Goal: Task Accomplishment & Management: Manage account settings

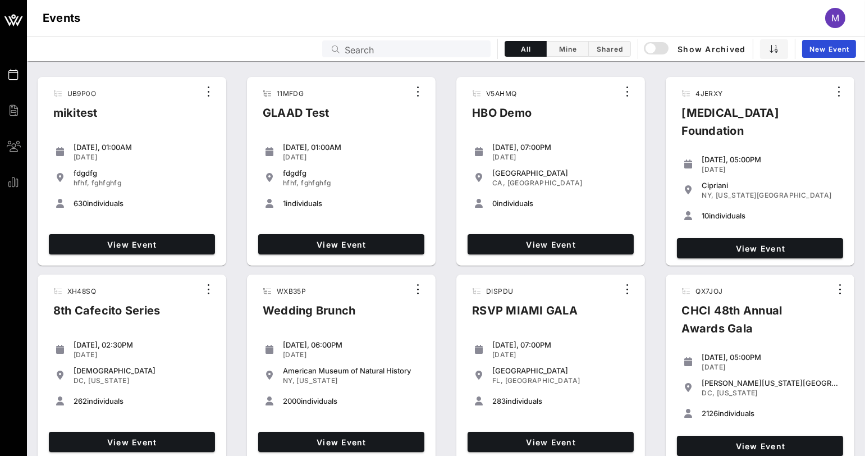
click at [107, 43] on div "Events Search All Mine Shared Show Archived New Event" at bounding box center [446, 48] width 839 height 25
click at [408, 50] on input "text" at bounding box center [414, 49] width 139 height 15
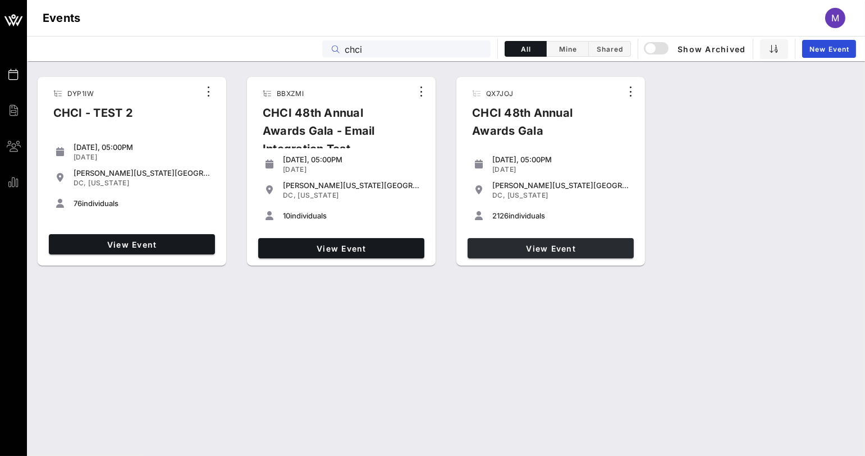
type input "chci"
click at [549, 242] on link "View Event" at bounding box center [551, 248] width 166 height 20
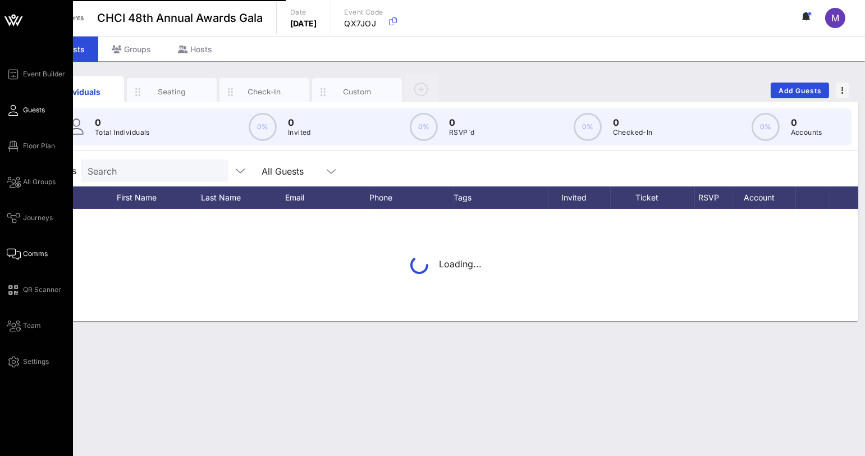
click at [30, 252] on span "Comms" at bounding box center [35, 254] width 25 height 10
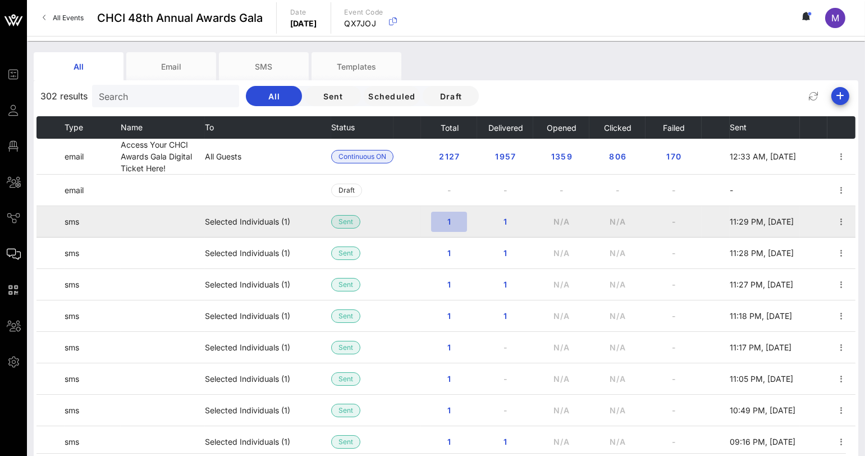
click at [436, 221] on button "1" at bounding box center [449, 222] width 36 height 20
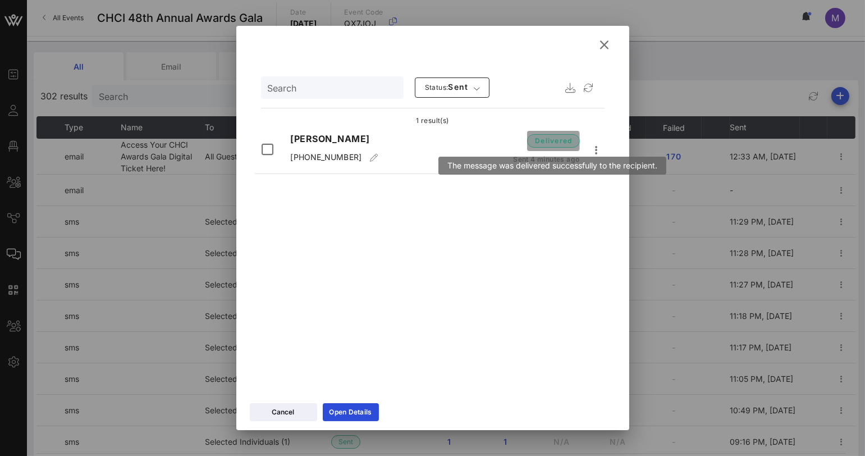
click at [549, 140] on span "delivered" at bounding box center [554, 140] width 38 height 11
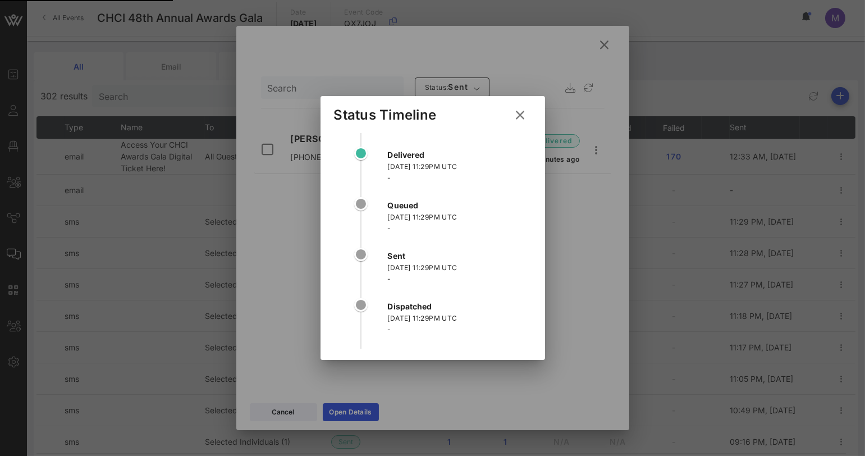
click at [513, 120] on button at bounding box center [521, 115] width 22 height 20
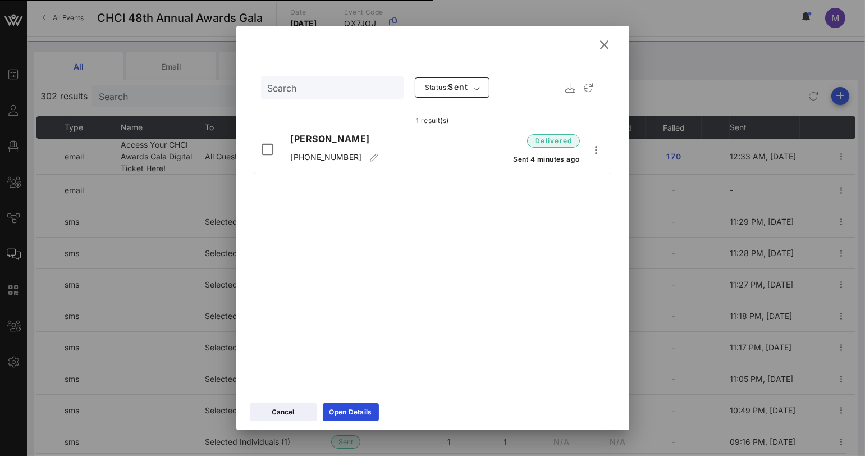
click at [604, 45] on icon at bounding box center [605, 44] width 15 height 13
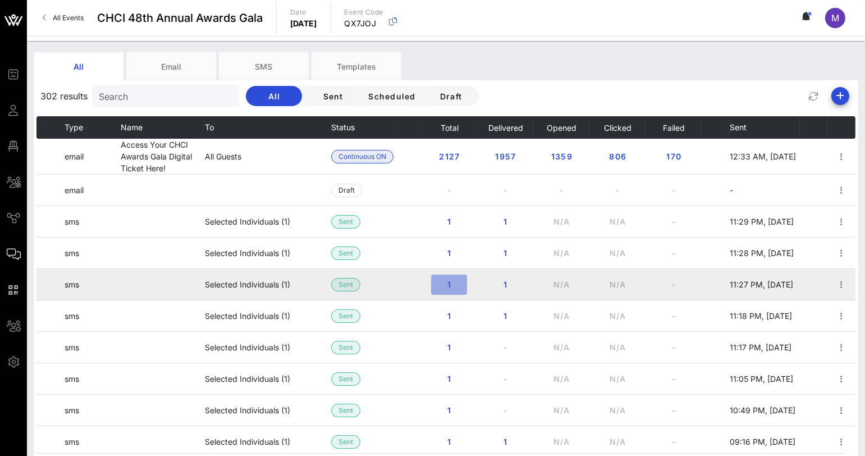
click at [441, 279] on button "1" at bounding box center [449, 285] width 36 height 20
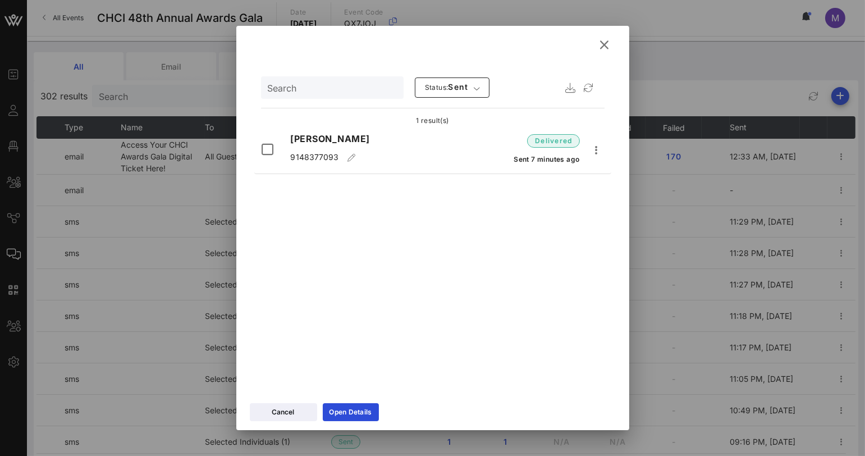
click at [603, 39] on icon at bounding box center [605, 44] width 15 height 13
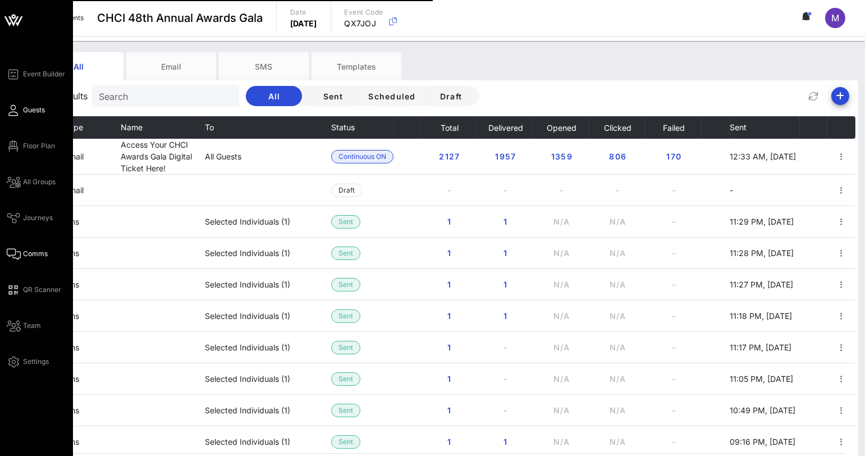
click at [15, 110] on icon at bounding box center [14, 111] width 14 height 2
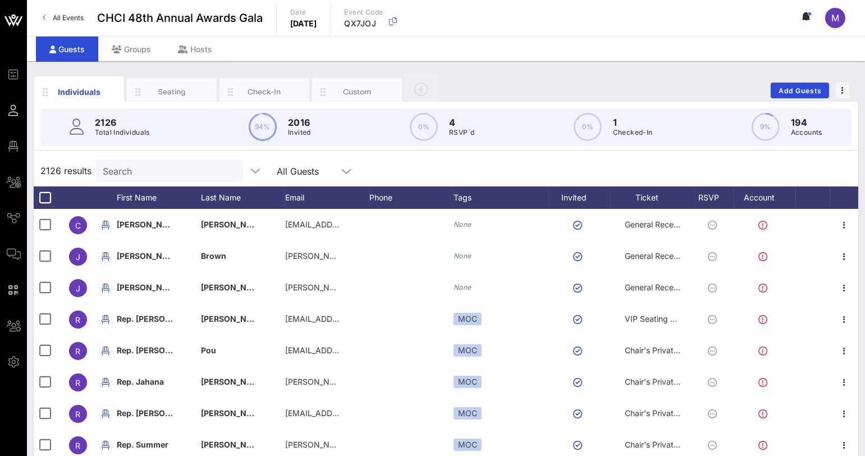
click at [127, 162] on div "Search" at bounding box center [168, 171] width 131 height 22
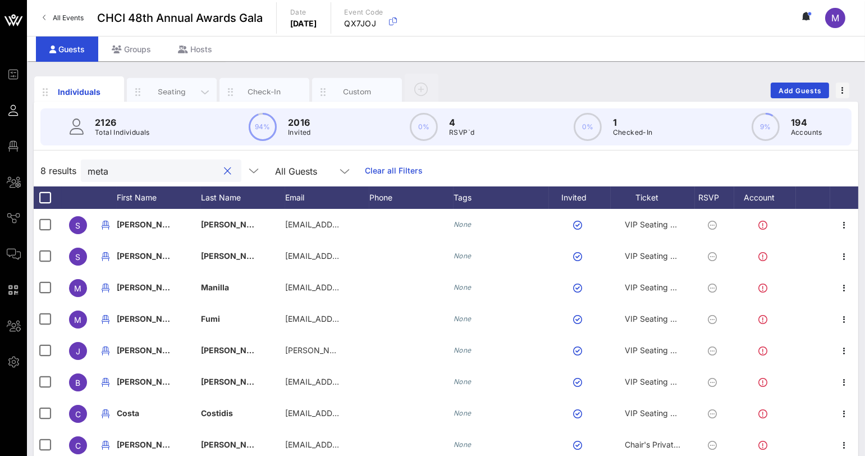
click at [174, 89] on div "Seating" at bounding box center [172, 91] width 50 height 11
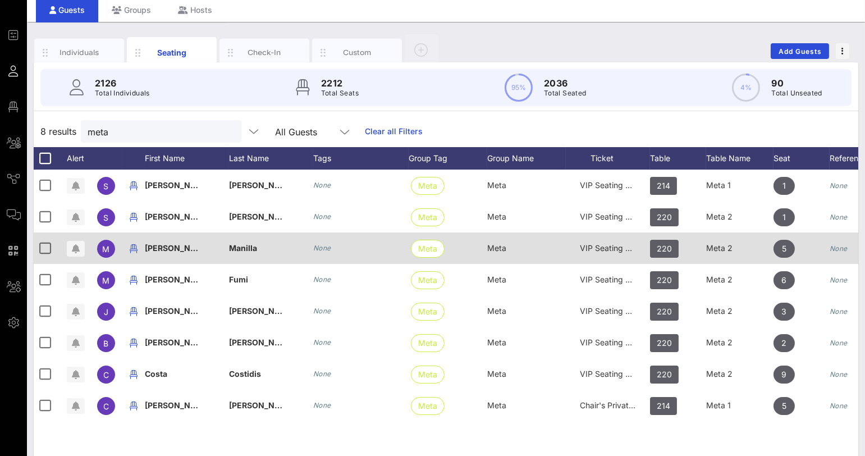
scroll to position [31, 0]
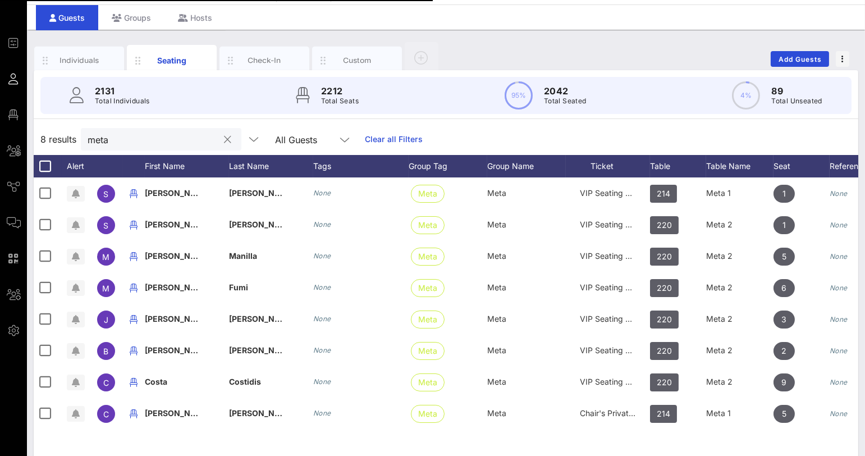
click at [165, 135] on input "meta" at bounding box center [153, 139] width 131 height 15
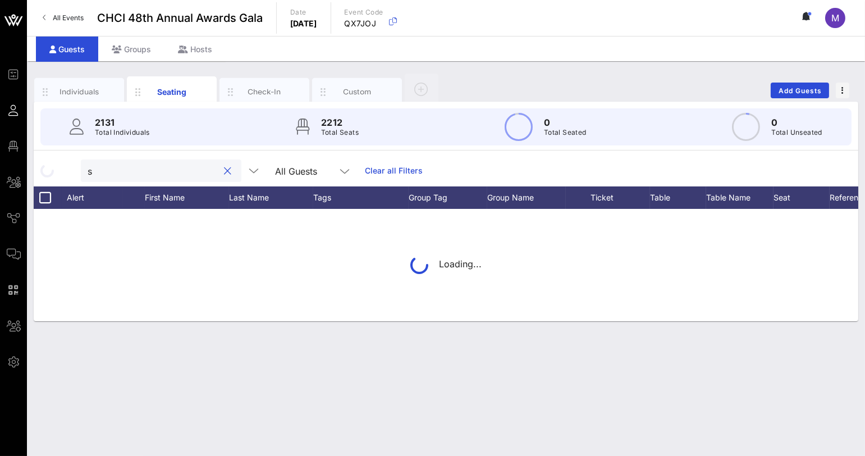
scroll to position [0, 0]
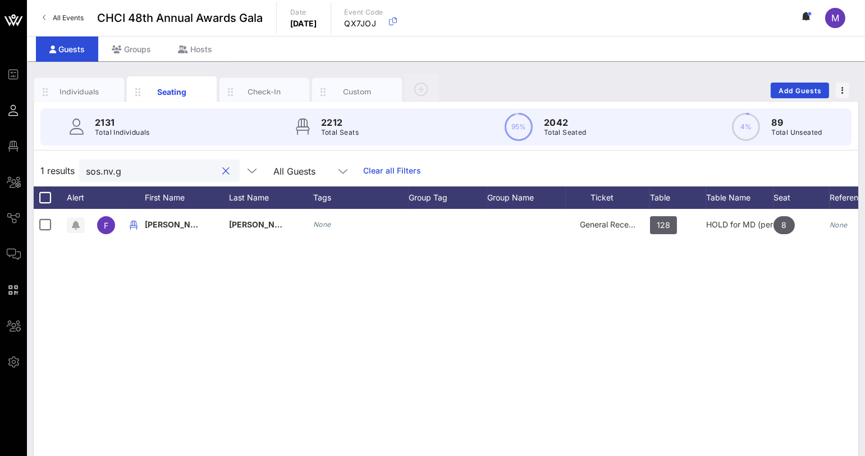
type input "sos.nv.g"
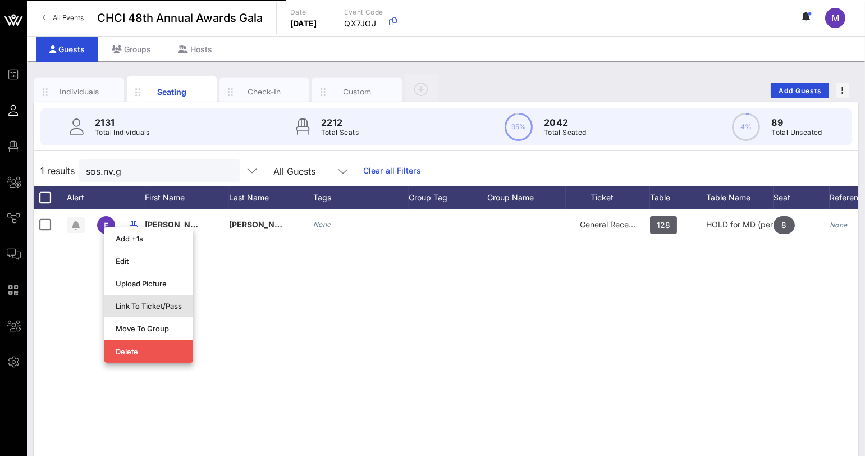
click at [151, 299] on div "Link To Ticket/Pass" at bounding box center [149, 306] width 66 height 18
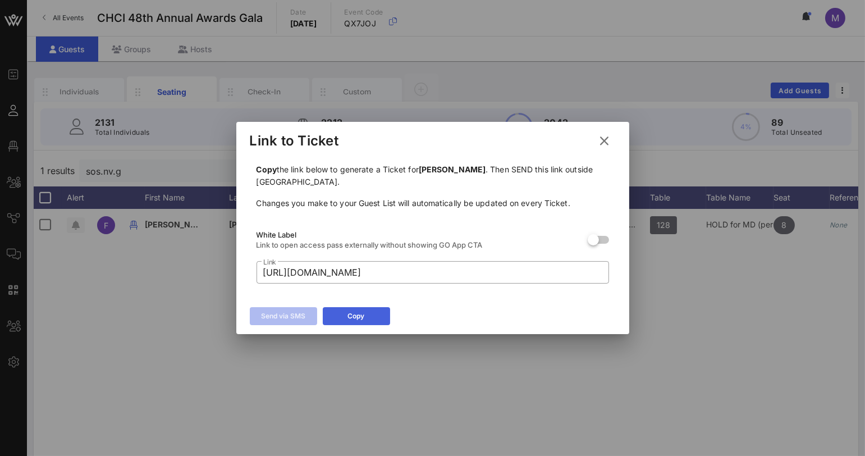
click at [363, 318] on div "Copy" at bounding box center [356, 316] width 17 height 11
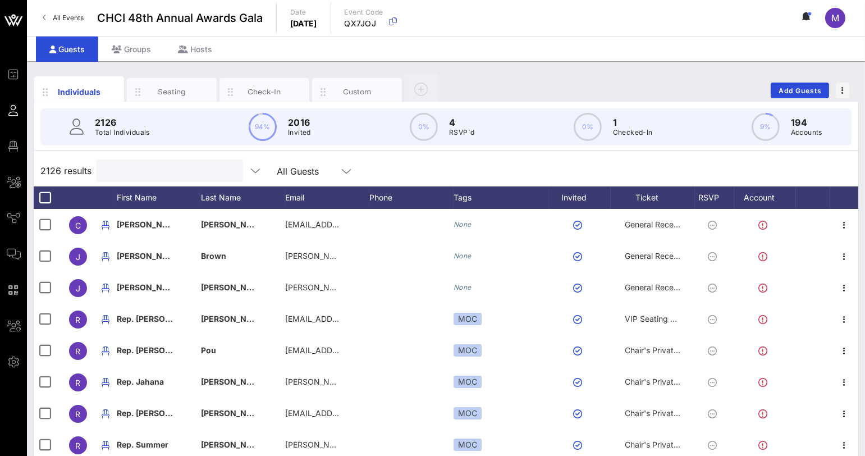
click at [185, 170] on input "text" at bounding box center [168, 170] width 131 height 15
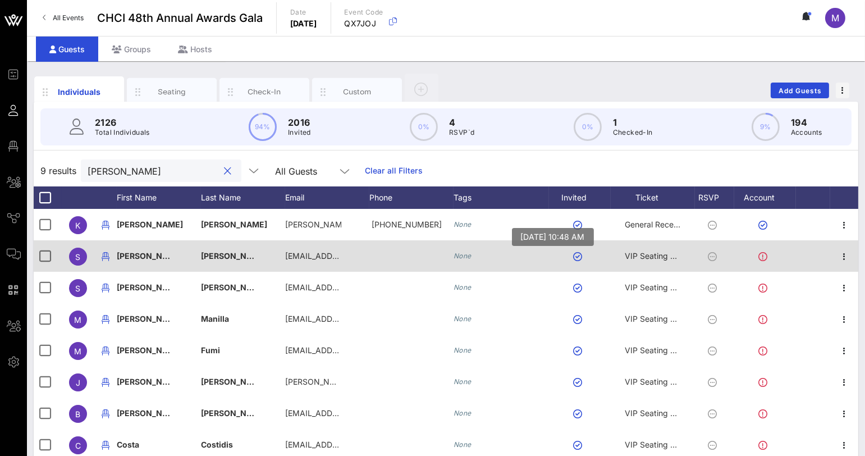
type input "shelly"
click at [579, 259] on button "button" at bounding box center [577, 256] width 9 height 9
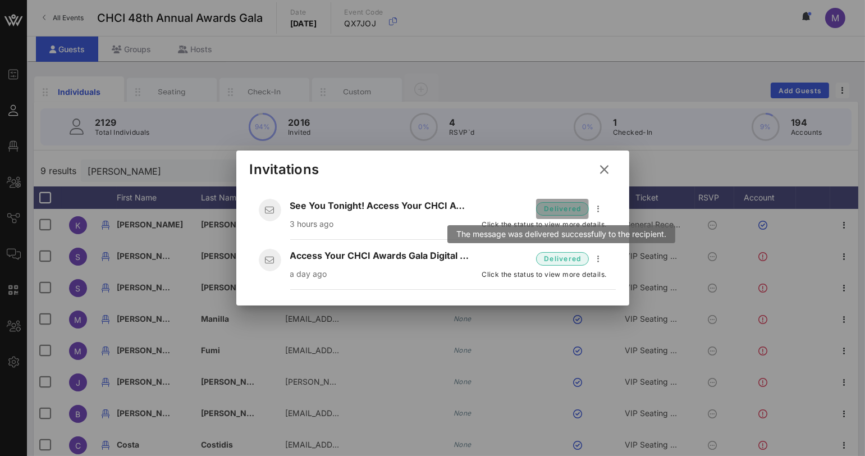
click at [567, 210] on span "delivered" at bounding box center [563, 208] width 38 height 11
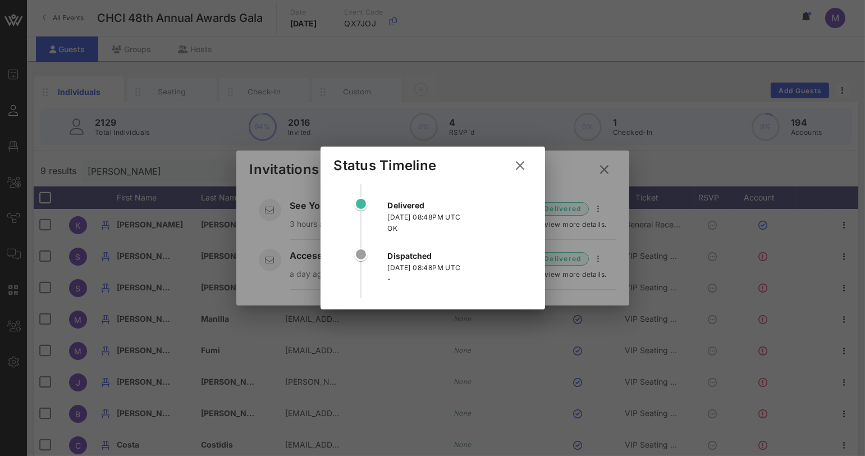
click at [521, 168] on icon at bounding box center [520, 165] width 15 height 13
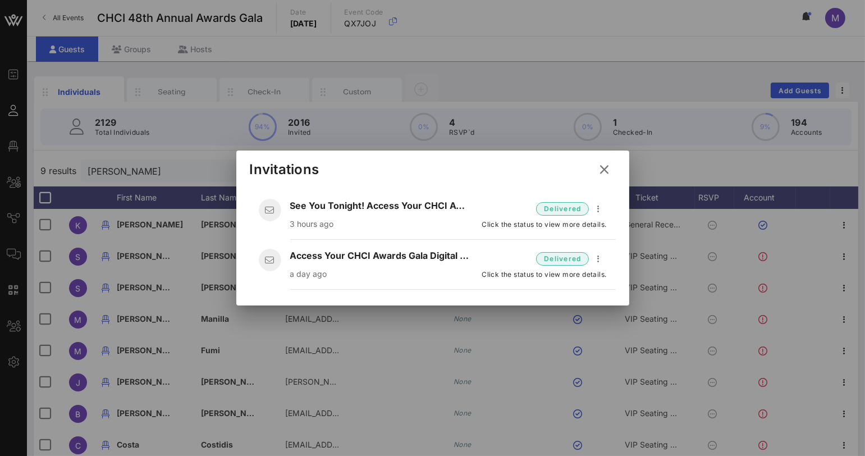
click at [602, 170] on icon at bounding box center [605, 169] width 15 height 13
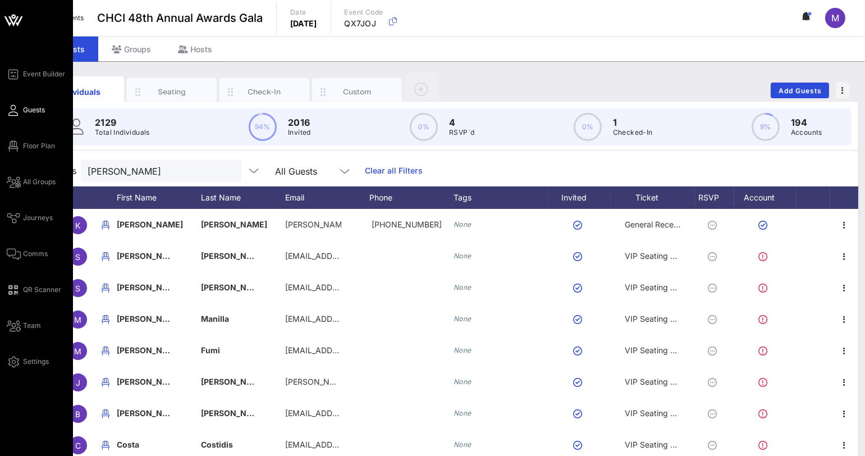
click at [10, 407] on div "Event Builder Guests Floor Plan All Groups Journeys Comms QR Scanner Team Setti…" at bounding box center [36, 278] width 73 height 557
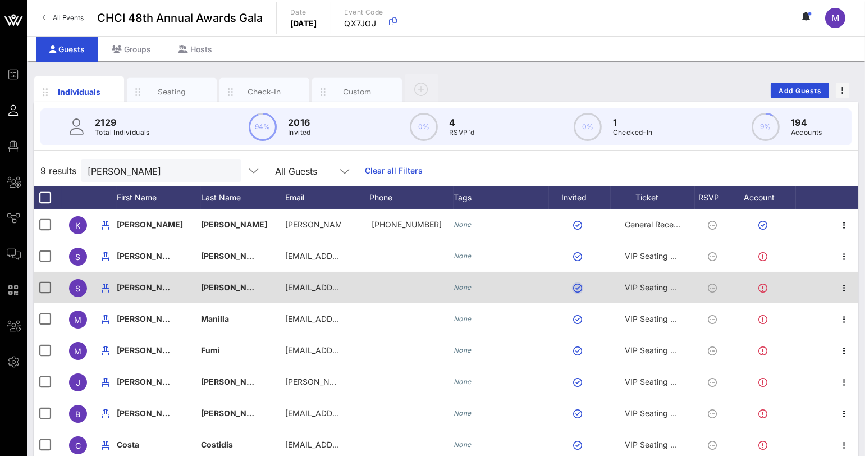
click at [577, 284] on button "button" at bounding box center [577, 288] width 9 height 9
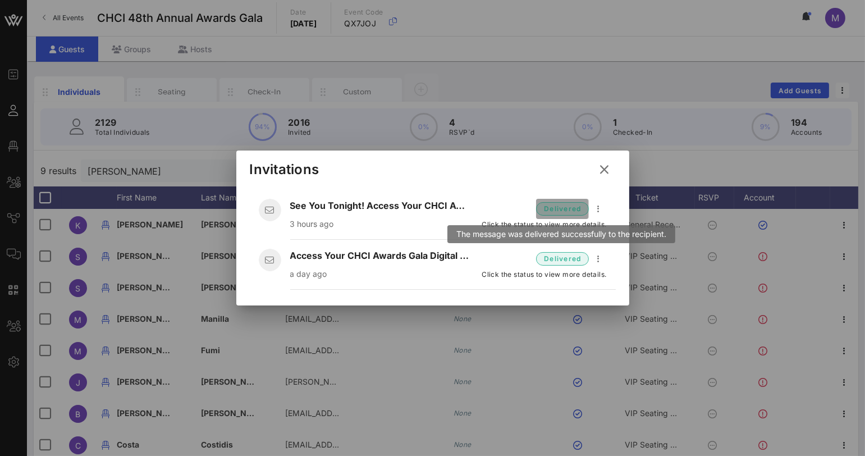
click at [564, 211] on span "delivered" at bounding box center [563, 208] width 38 height 11
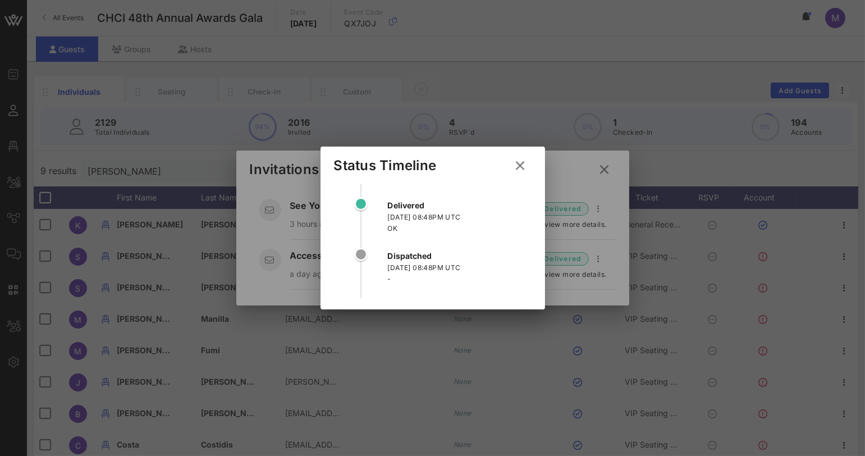
click at [517, 161] on icon at bounding box center [520, 165] width 15 height 13
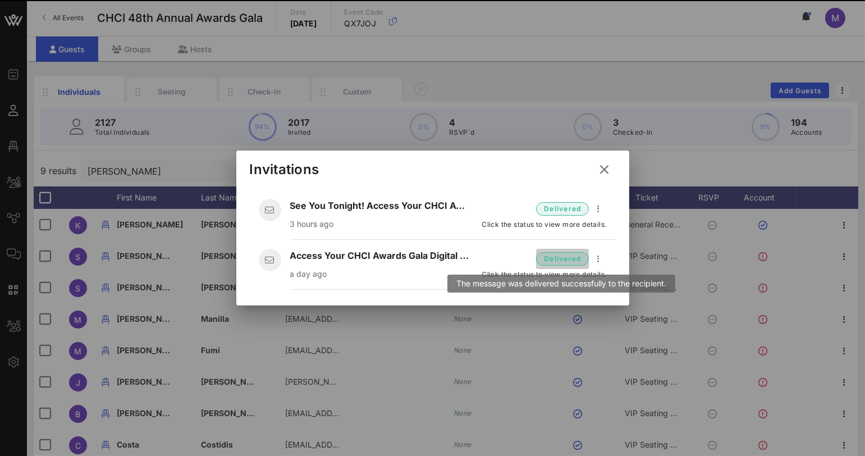
click at [554, 262] on span "delivered" at bounding box center [563, 258] width 38 height 11
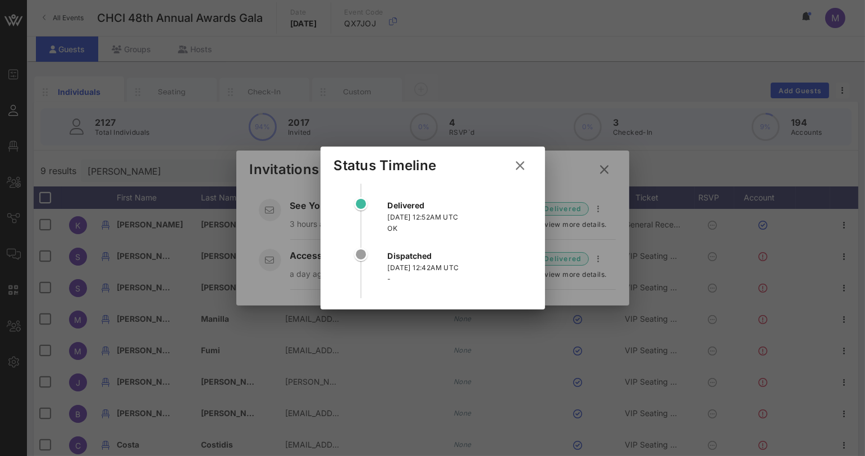
click at [585, 163] on div at bounding box center [432, 228] width 865 height 456
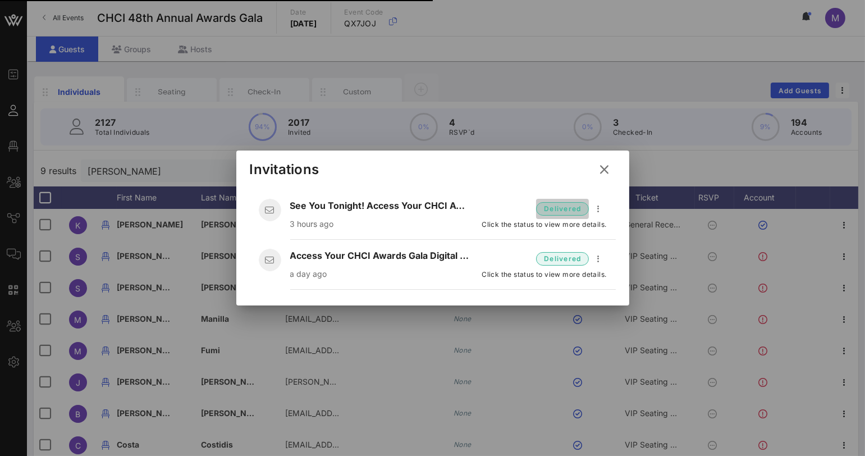
click at [568, 202] on span "delivered" at bounding box center [562, 208] width 52 height 13
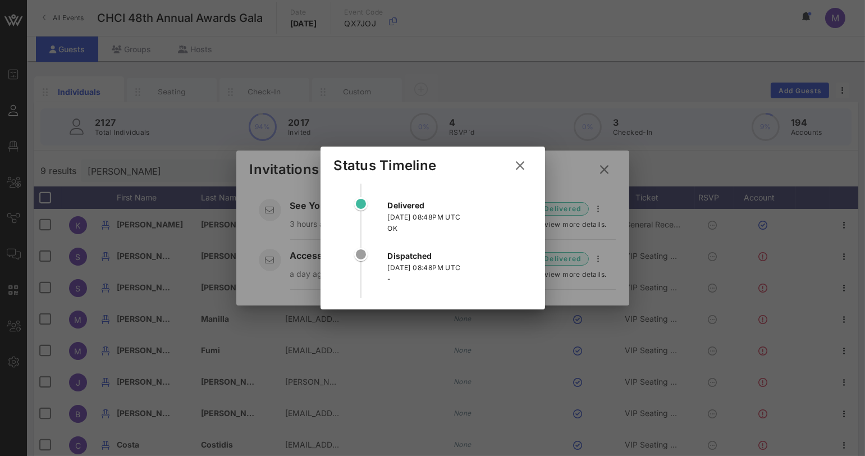
click at [564, 184] on div at bounding box center [432, 228] width 865 height 456
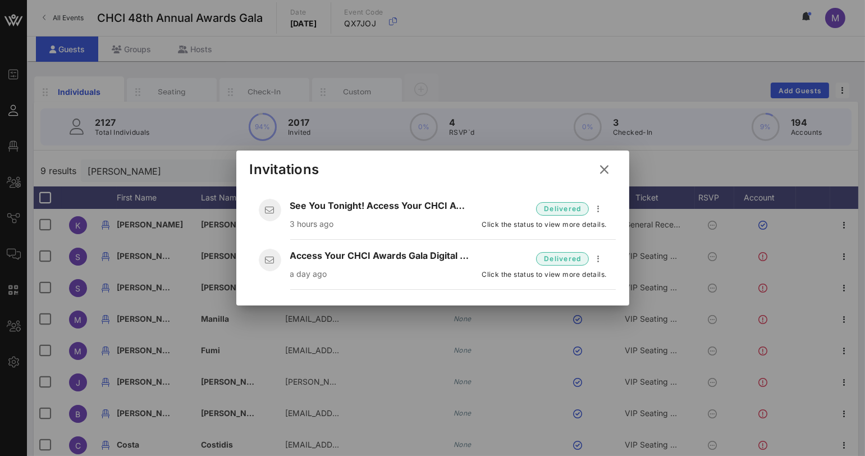
click at [602, 167] on icon at bounding box center [605, 169] width 15 height 13
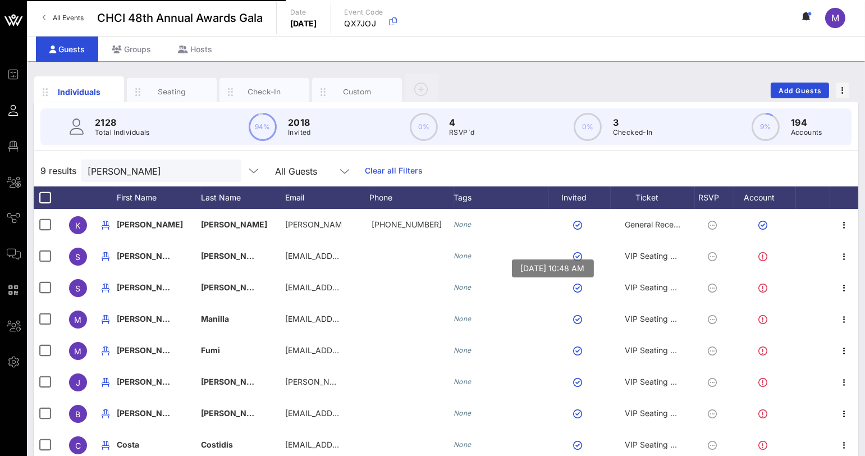
click at [499, 68] on div "Individuals Seating Check-In Custom Add Guests 2128 Total Individuals 94% 2018 …" at bounding box center [446, 309] width 839 height 496
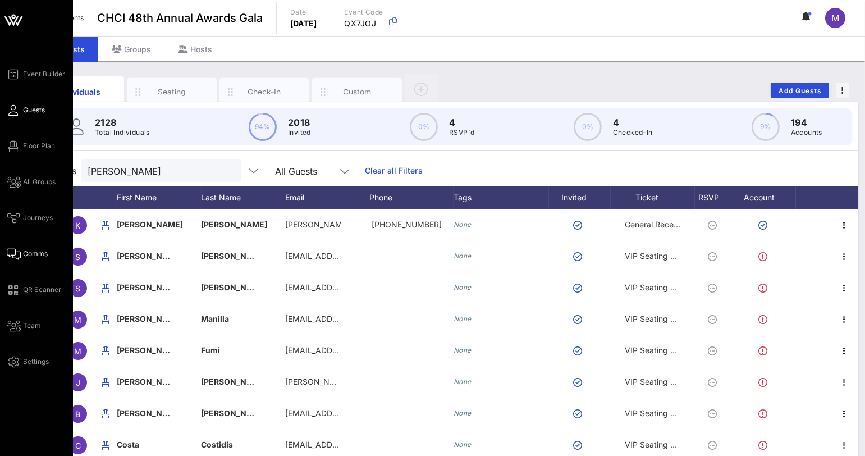
click at [24, 253] on span "Comms" at bounding box center [35, 254] width 25 height 10
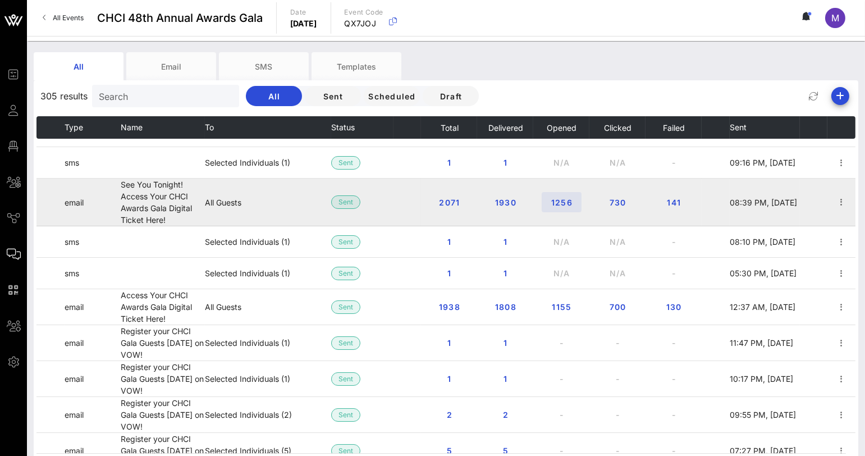
scroll to position [374, 0]
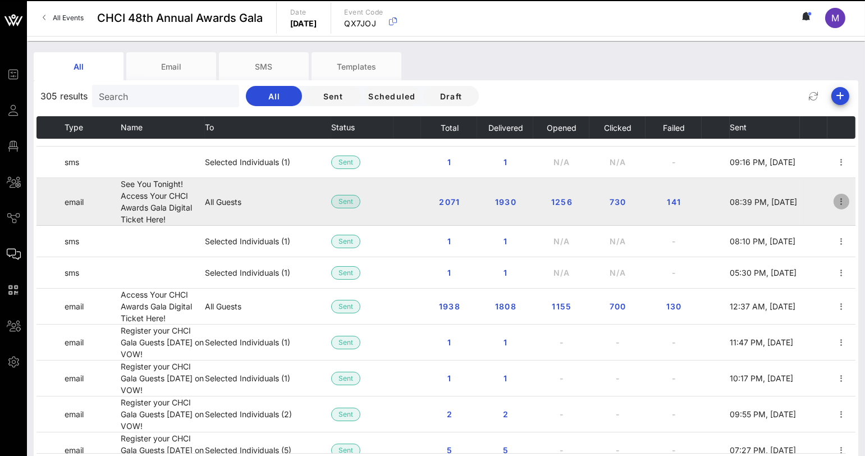
click at [835, 200] on icon "button" at bounding box center [841, 201] width 13 height 13
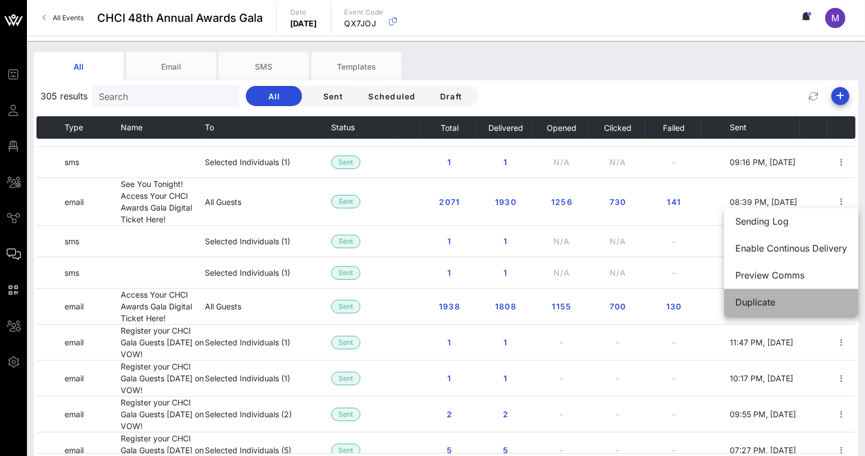
click at [766, 296] on div "Duplicate" at bounding box center [792, 302] width 112 height 24
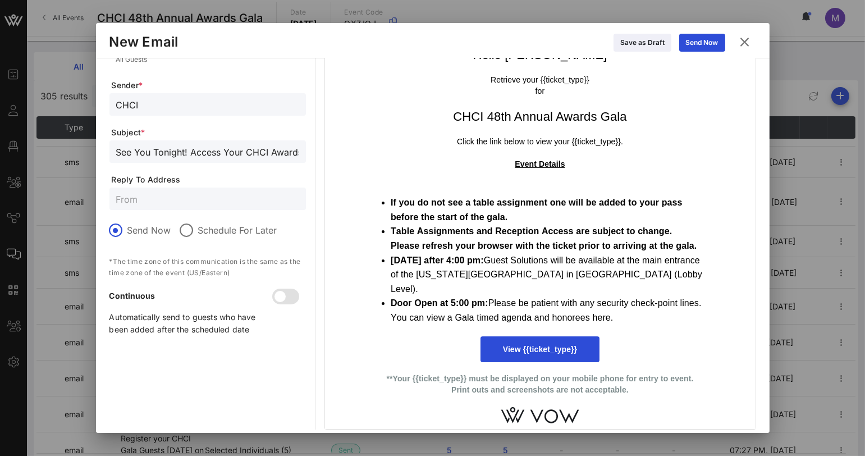
scroll to position [152, 0]
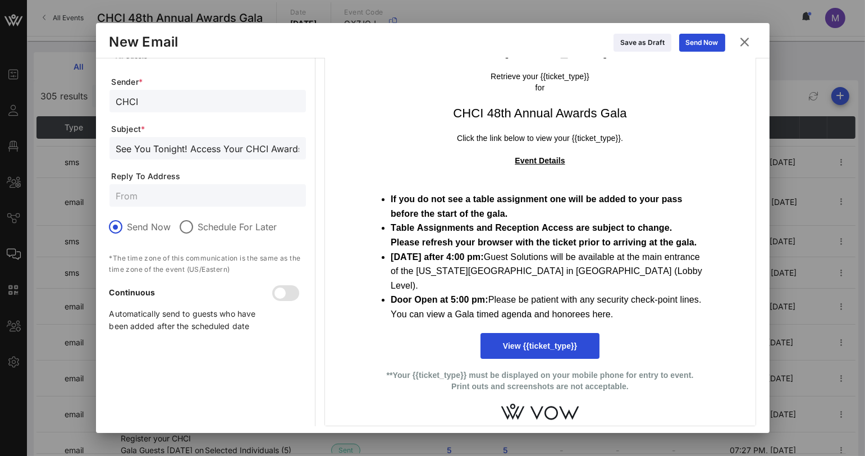
click at [116, 359] on div "All individuals who match the recipient filter at the moment of sending will re…" at bounding box center [208, 167] width 197 height 520
click at [744, 46] on icon at bounding box center [745, 41] width 15 height 13
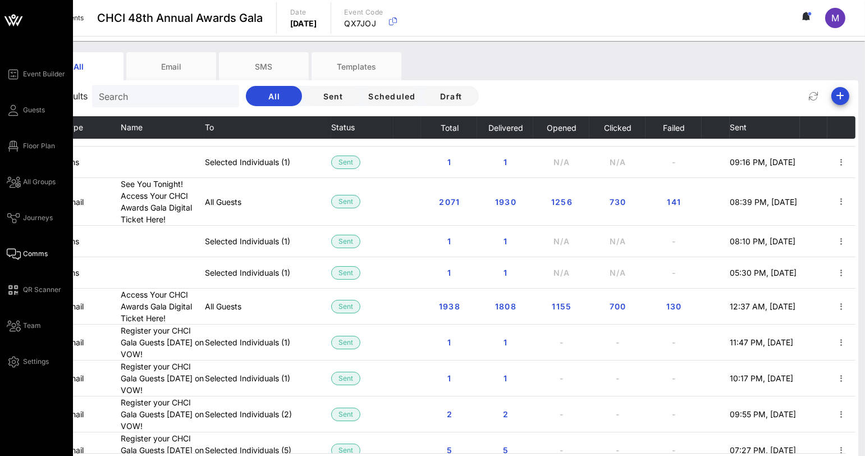
click at [26, 252] on span "Comms" at bounding box center [35, 254] width 25 height 10
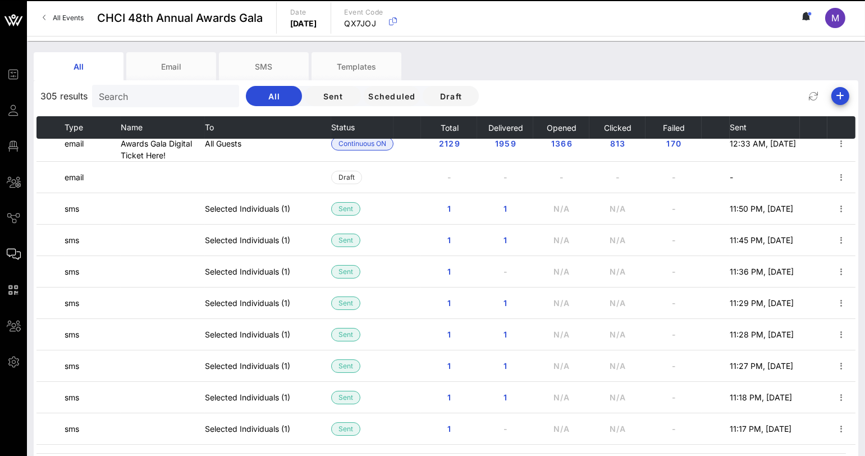
scroll to position [0, 0]
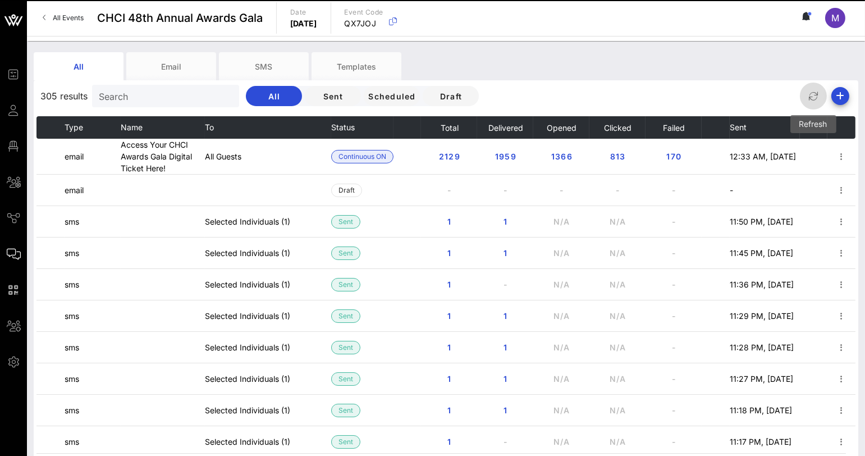
click at [813, 92] on icon "button" at bounding box center [813, 95] width 13 height 13
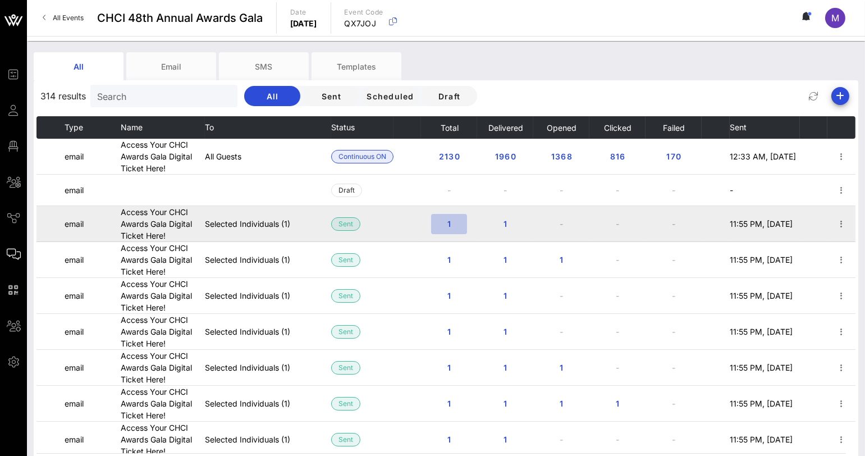
click at [447, 229] on button "1" at bounding box center [449, 224] width 36 height 20
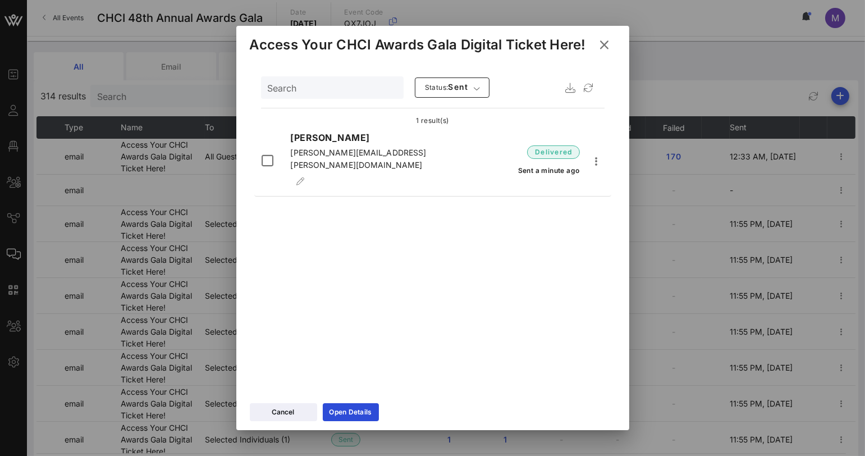
click at [598, 48] on button at bounding box center [605, 45] width 22 height 20
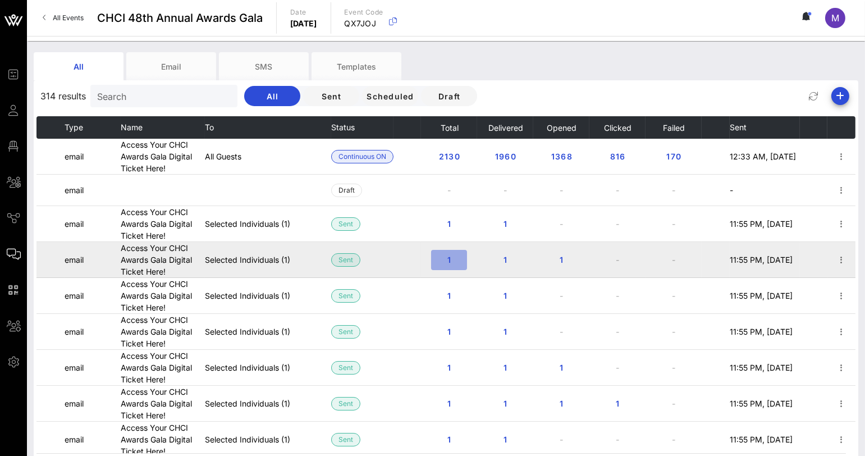
click at [444, 262] on span "1" at bounding box center [449, 260] width 18 height 10
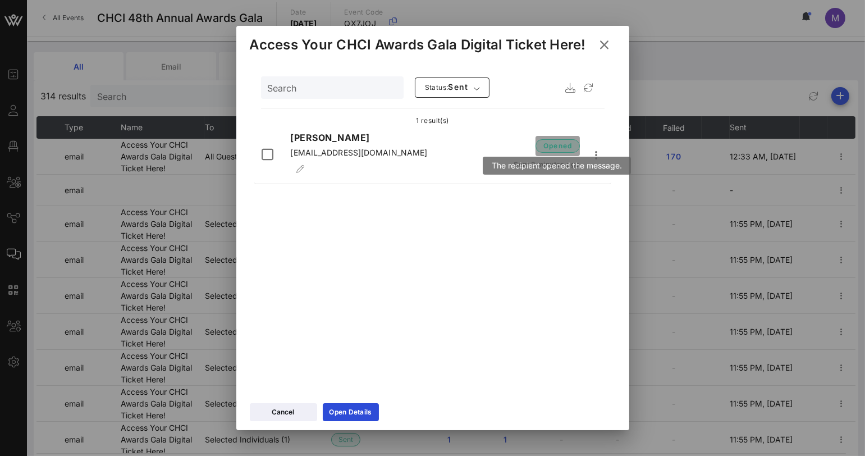
click at [563, 140] on span "opened" at bounding box center [558, 145] width 30 height 11
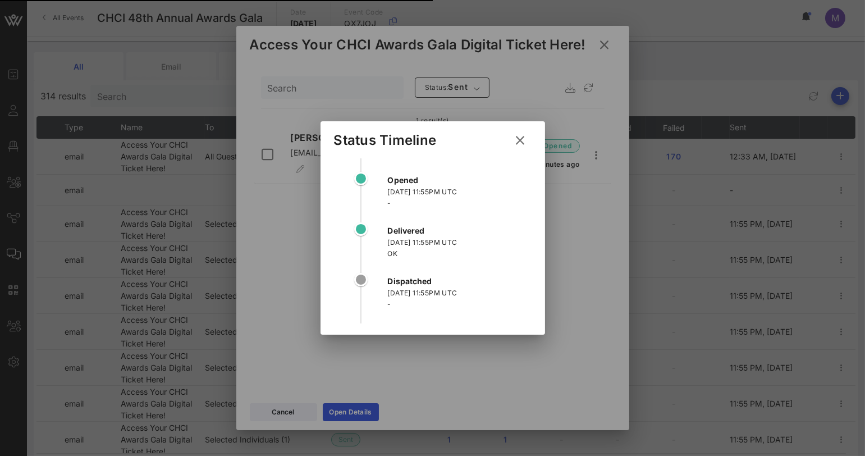
click at [525, 138] on icon at bounding box center [520, 140] width 15 height 13
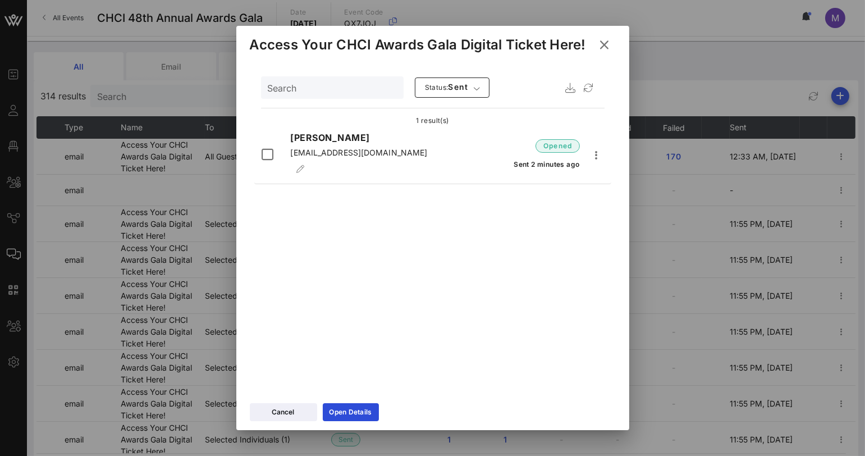
click at [332, 156] on span "rpalomares@lulac.org" at bounding box center [358, 153] width 137 height 10
copy div "rpalomares@lulac.org opened Sent 2 minutes ago"
click at [605, 46] on icon at bounding box center [605, 44] width 15 height 13
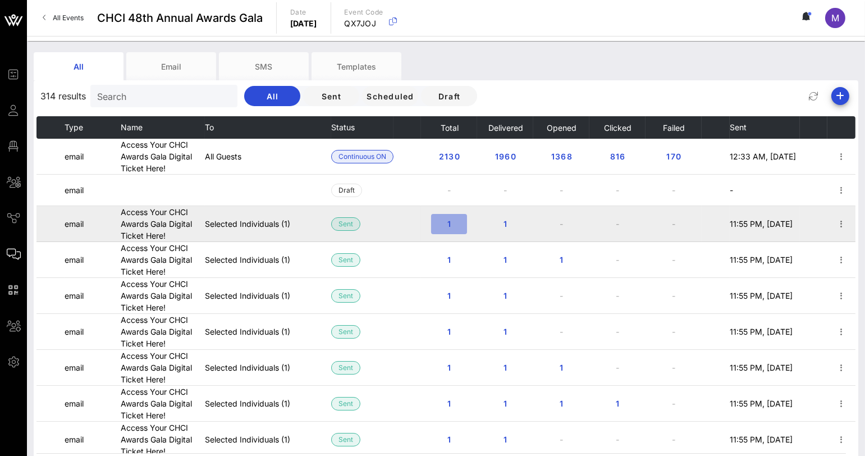
click at [449, 221] on span "1" at bounding box center [449, 224] width 18 height 10
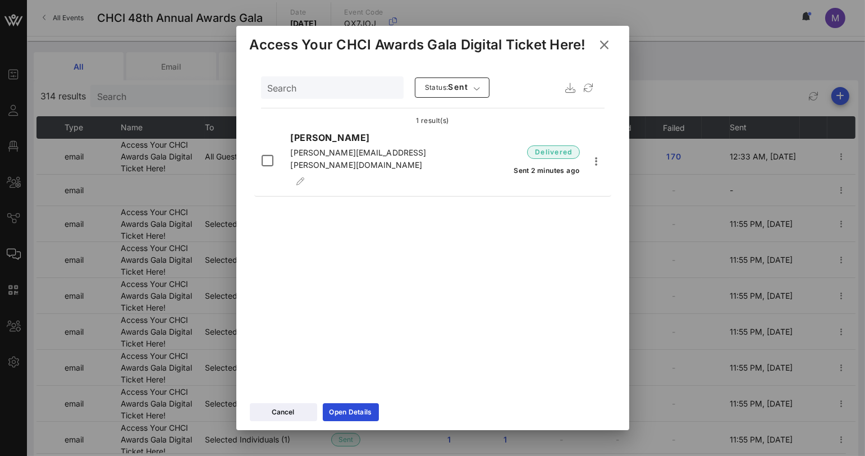
click at [376, 156] on span "victor.burrola@wellsfargo.com" at bounding box center [358, 159] width 136 height 22
copy div "victor.burrola@wellsfargo.com delivered Sent 2 minutes ago"
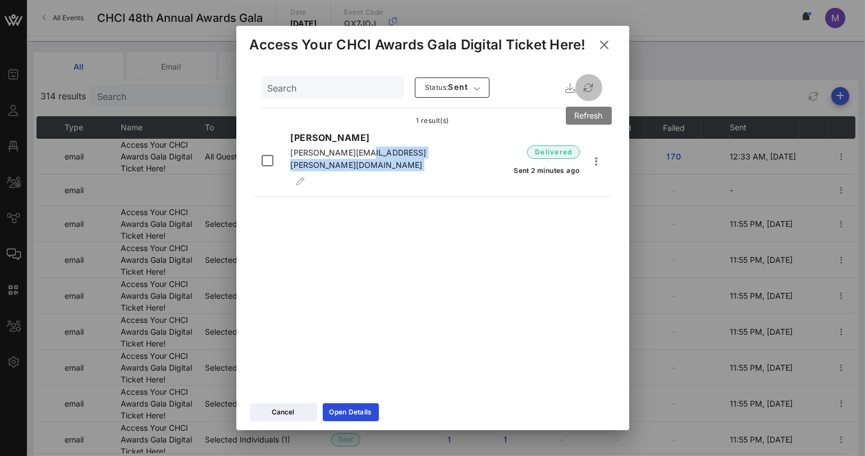
click at [587, 88] on icon "button" at bounding box center [588, 87] width 13 height 13
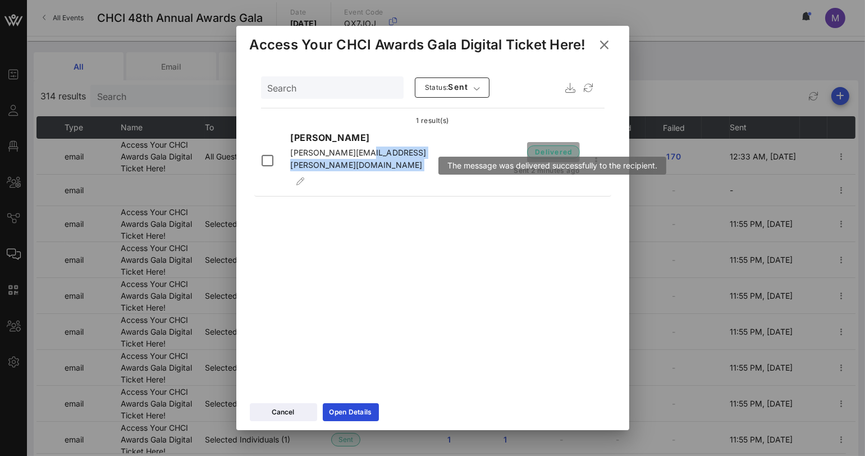
click at [559, 147] on span "delivered" at bounding box center [554, 152] width 38 height 11
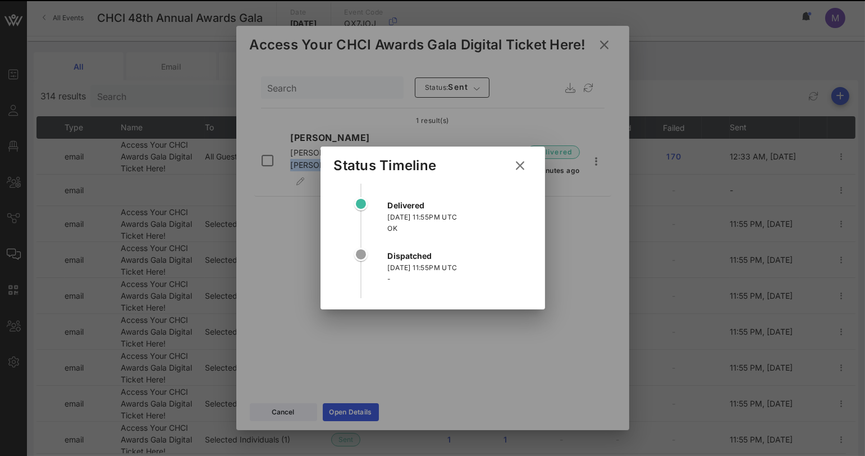
click at [525, 163] on icon at bounding box center [520, 165] width 15 height 13
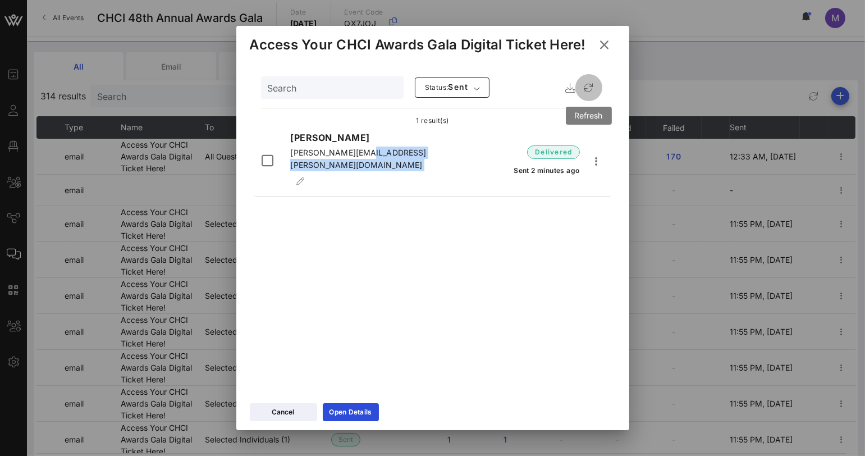
click at [594, 89] on icon "button" at bounding box center [588, 87] width 13 height 13
click at [602, 44] on icon at bounding box center [605, 44] width 15 height 13
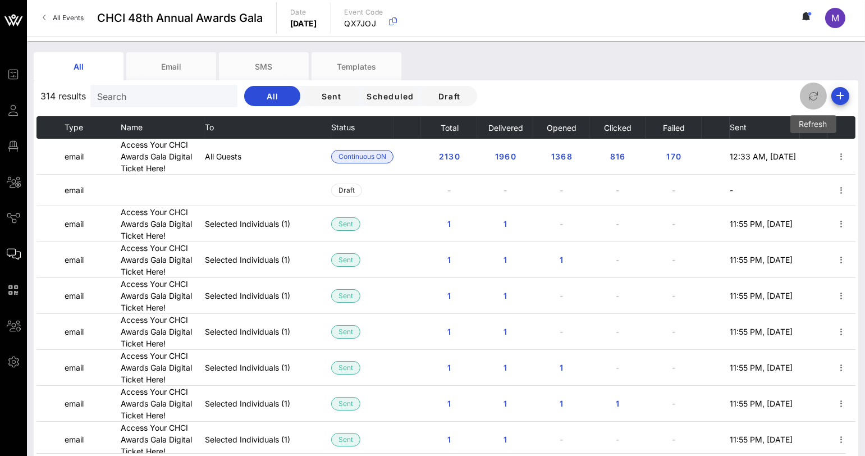
click at [811, 92] on icon "button" at bounding box center [813, 95] width 13 height 13
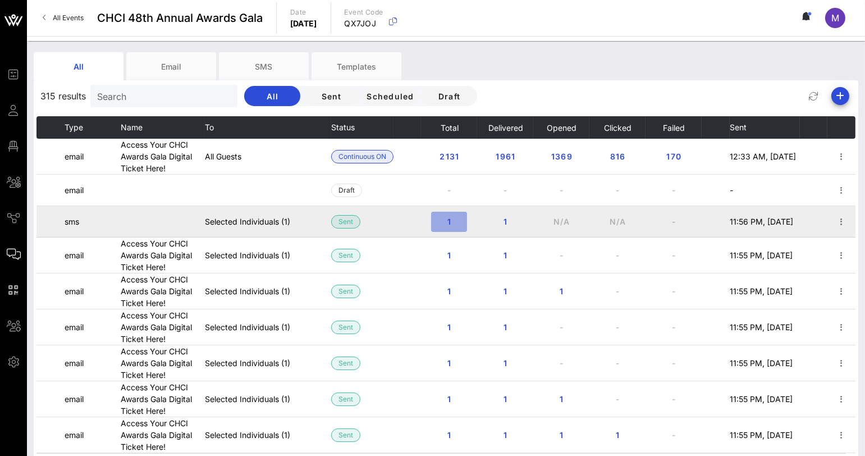
click at [447, 221] on span "1" at bounding box center [449, 222] width 18 height 10
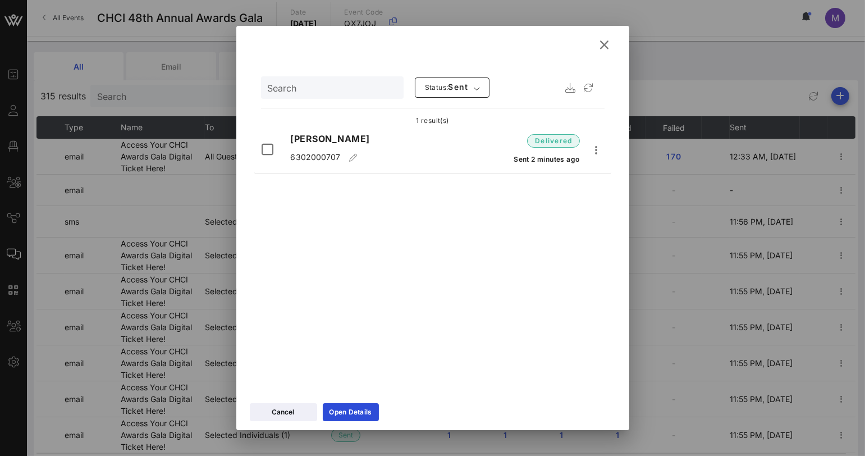
click at [606, 48] on icon at bounding box center [605, 44] width 15 height 13
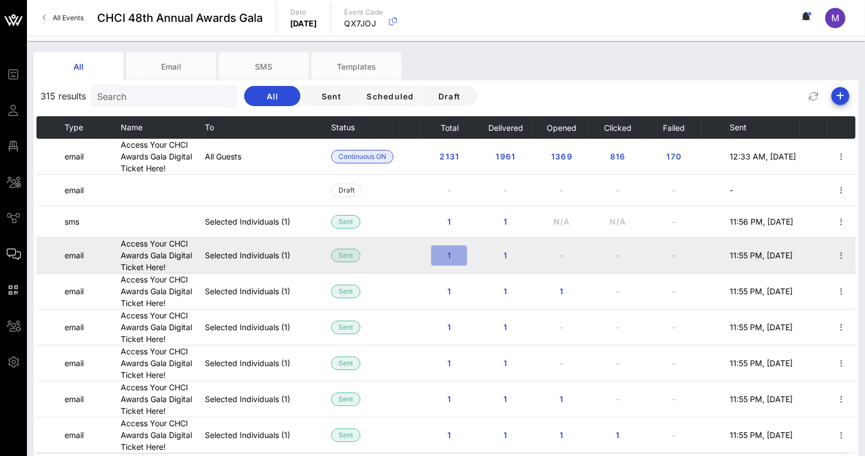
click at [450, 256] on span "1" at bounding box center [449, 255] width 18 height 10
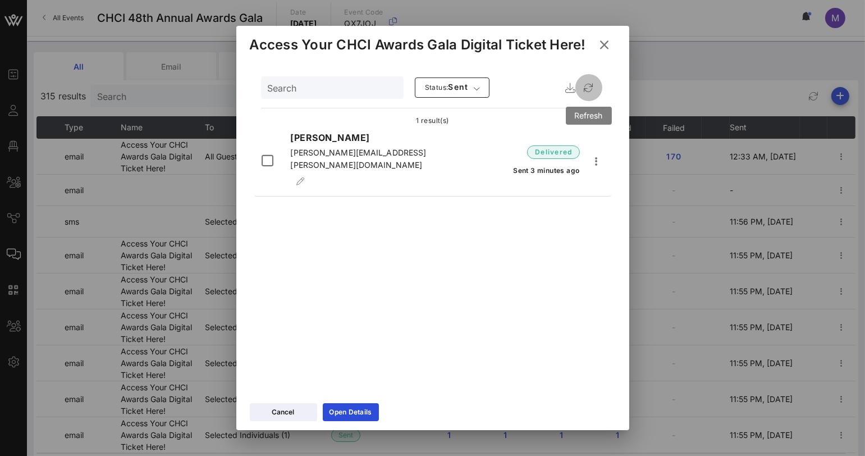
click at [587, 94] on button "button" at bounding box center [589, 87] width 27 height 27
click at [40, 75] on div at bounding box center [432, 228] width 865 height 456
click at [266, 417] on button "Cancel" at bounding box center [283, 412] width 67 height 18
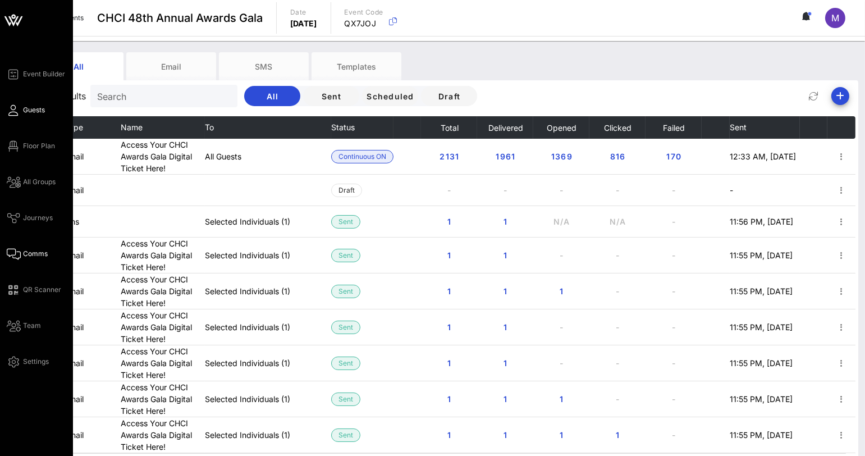
click at [21, 108] on link "Guests" at bounding box center [26, 109] width 38 height 13
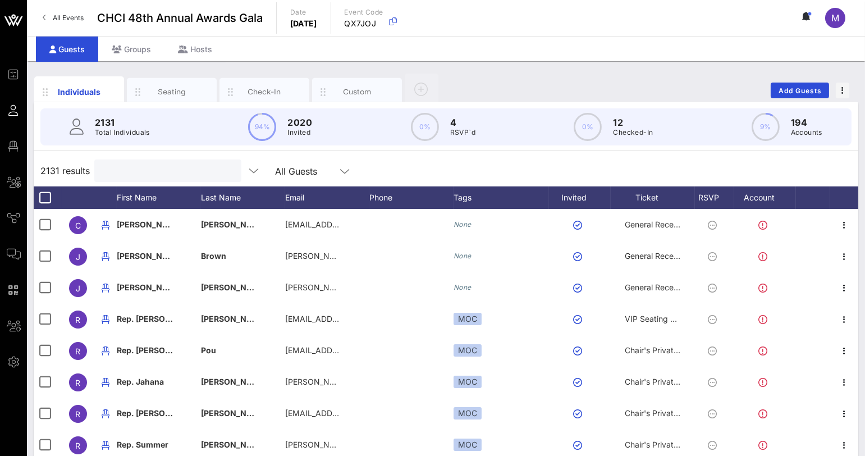
click at [203, 167] on input "text" at bounding box center [166, 170] width 131 height 15
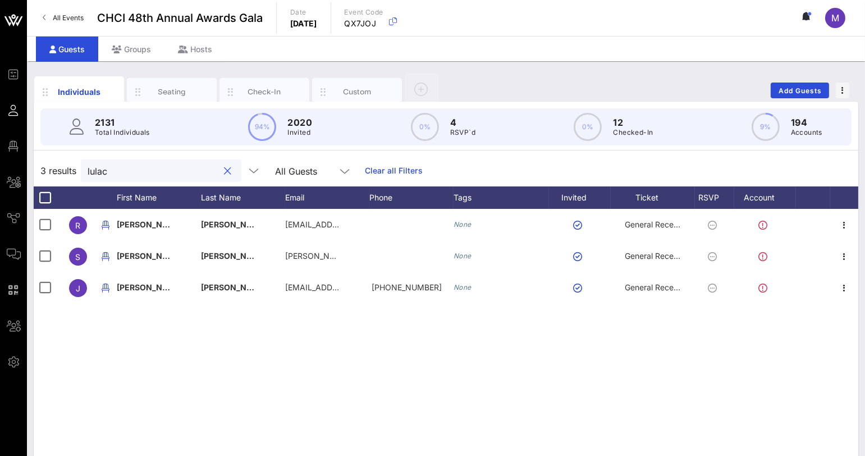
type input "lulac"
click at [205, 40] on div "Hosts" at bounding box center [195, 49] width 61 height 25
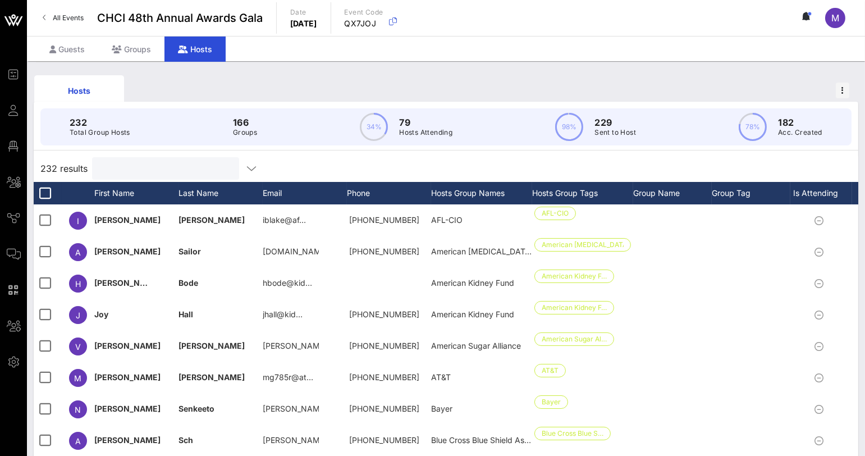
click at [112, 164] on input "text" at bounding box center [164, 168] width 131 height 15
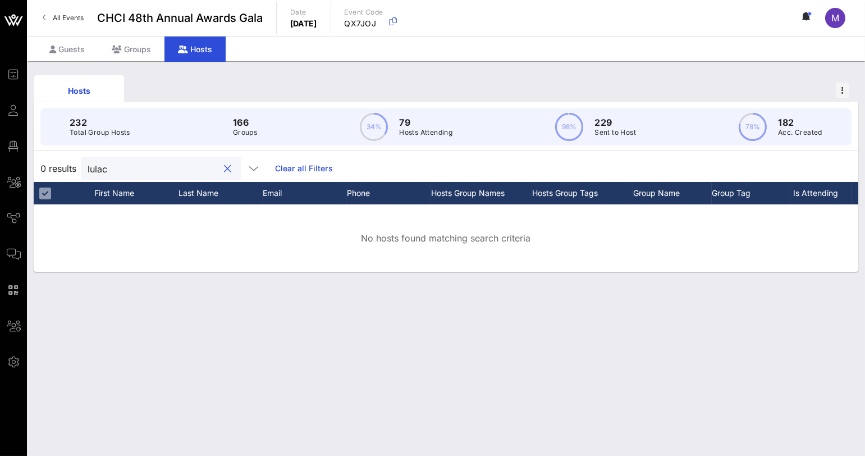
type input "lulac"
click at [110, 287] on div "Hosts 232 Total Group Hosts 166 Groups 34% 79 Hosts Attending 98% 229 Sent to H…" at bounding box center [446, 258] width 839 height 395
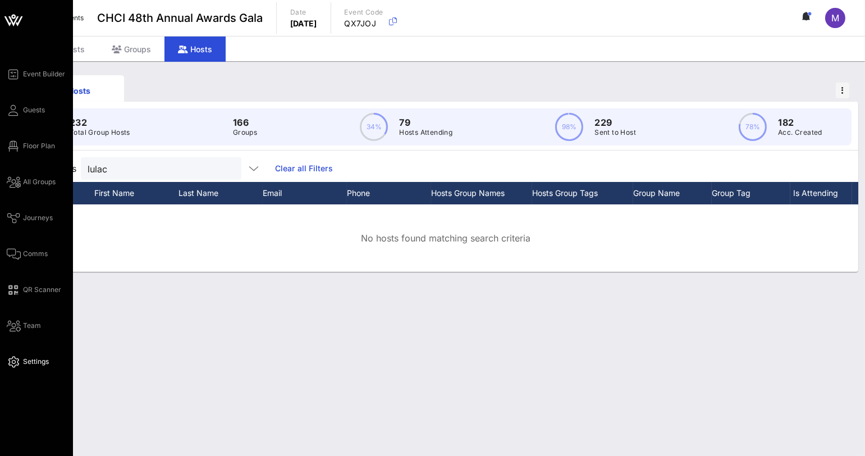
click at [12, 355] on link "Settings" at bounding box center [28, 361] width 42 height 13
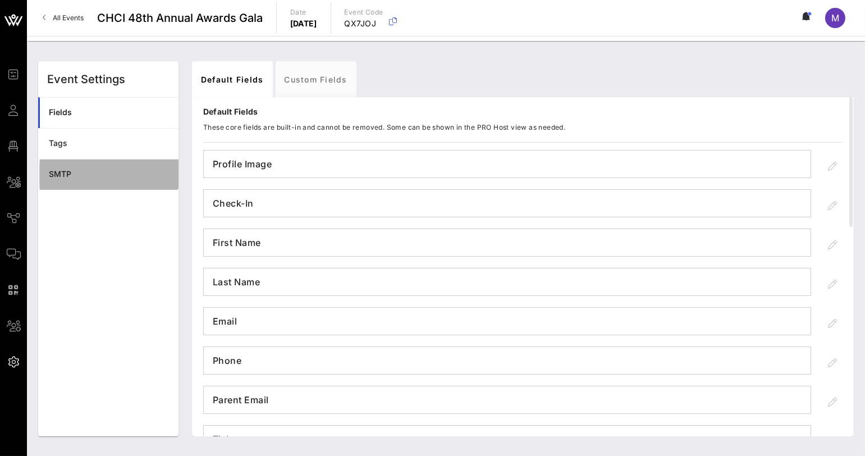
click at [91, 170] on div "SMTP" at bounding box center [109, 175] width 121 height 10
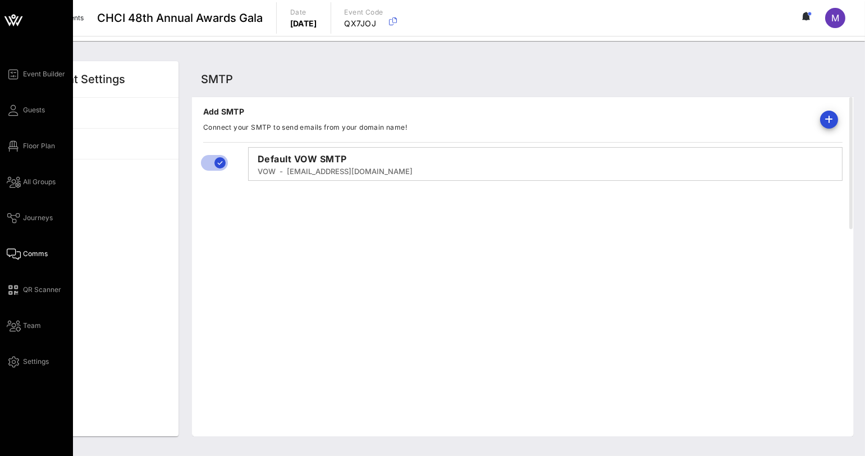
click at [24, 247] on link "Comms" at bounding box center [27, 253] width 41 height 13
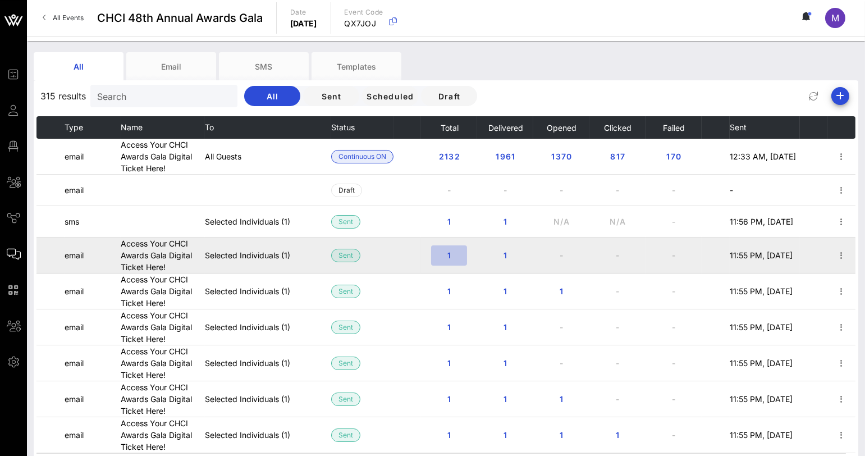
click at [453, 260] on button "1" at bounding box center [449, 255] width 36 height 20
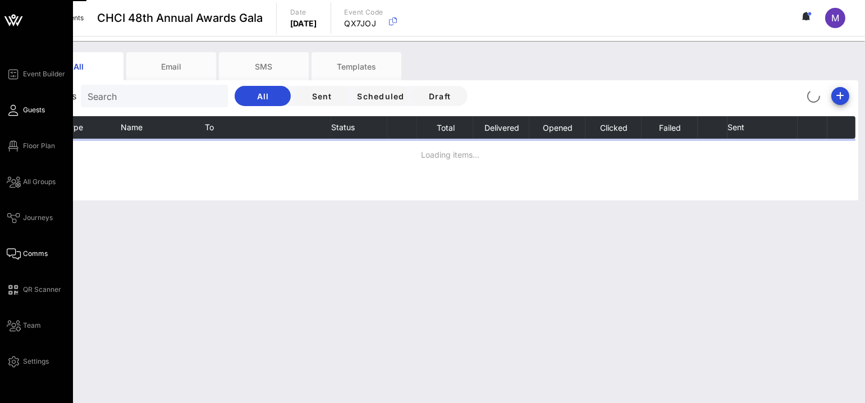
click at [15, 110] on icon at bounding box center [14, 111] width 14 height 2
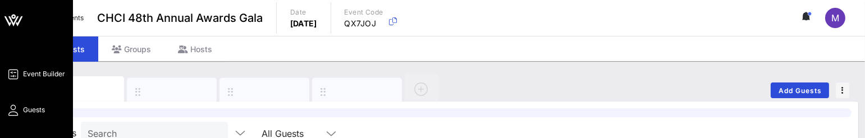
click at [18, 75] on icon at bounding box center [14, 75] width 14 height 2
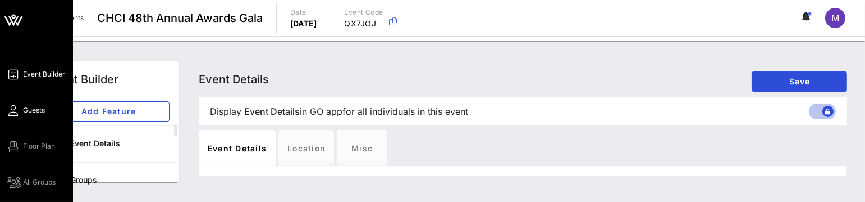
click at [16, 110] on icon at bounding box center [14, 111] width 14 height 2
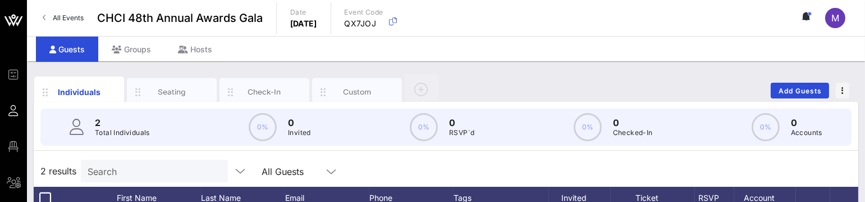
click at [71, 18] on span "All Events" at bounding box center [68, 17] width 31 height 8
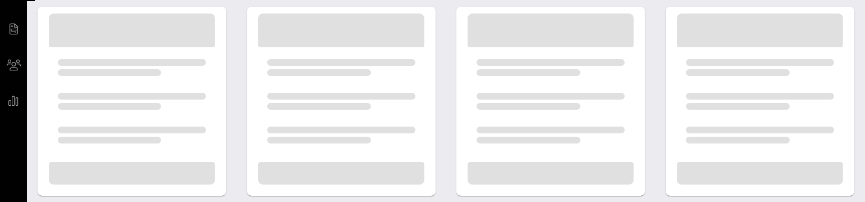
scroll to position [91, 0]
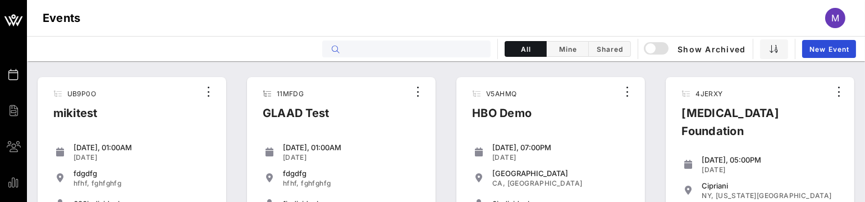
click at [379, 48] on input "text" at bounding box center [414, 49] width 139 height 15
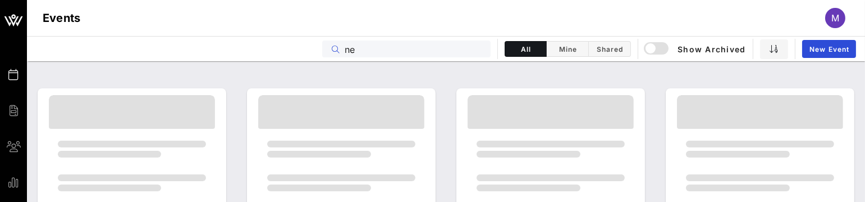
type input "n"
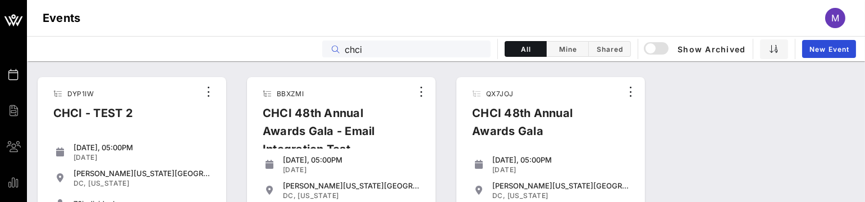
scroll to position [69, 0]
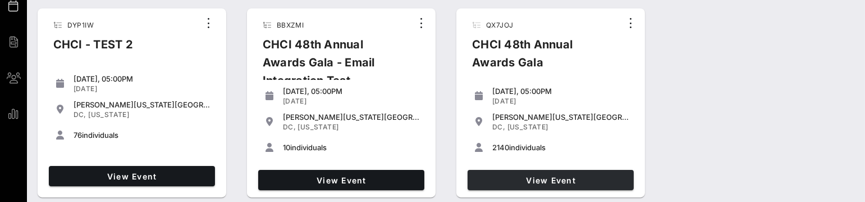
type input "chci"
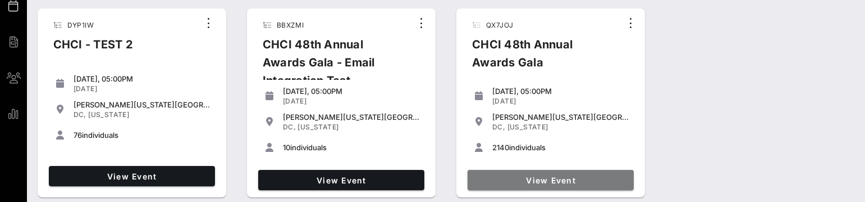
click at [509, 170] on link "View Event" at bounding box center [551, 180] width 166 height 20
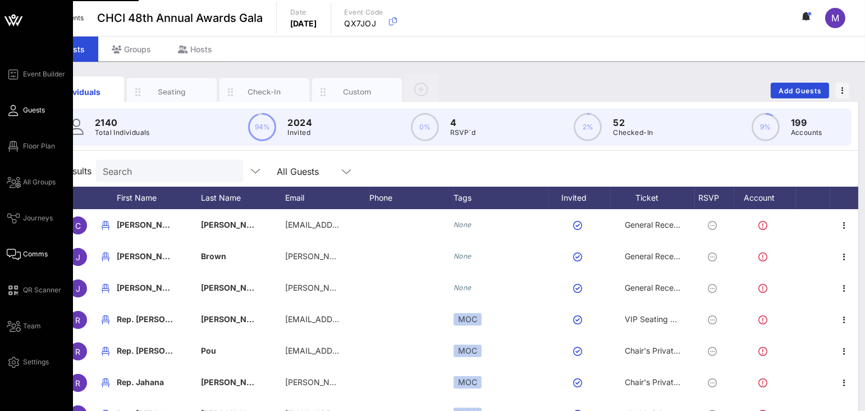
click at [23, 250] on span "Comms" at bounding box center [35, 254] width 25 height 10
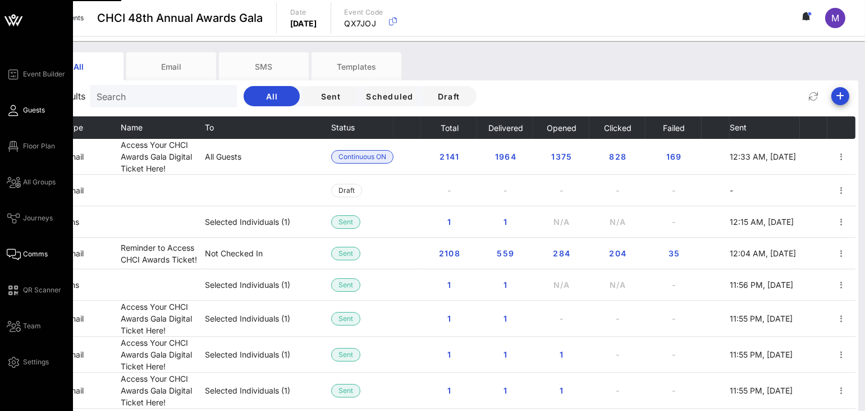
click at [12, 104] on link "Guests" at bounding box center [26, 109] width 38 height 13
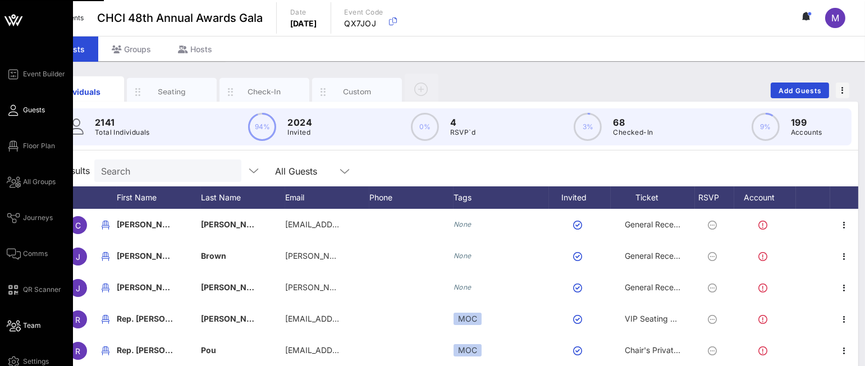
click at [25, 325] on span "Team" at bounding box center [32, 326] width 18 height 10
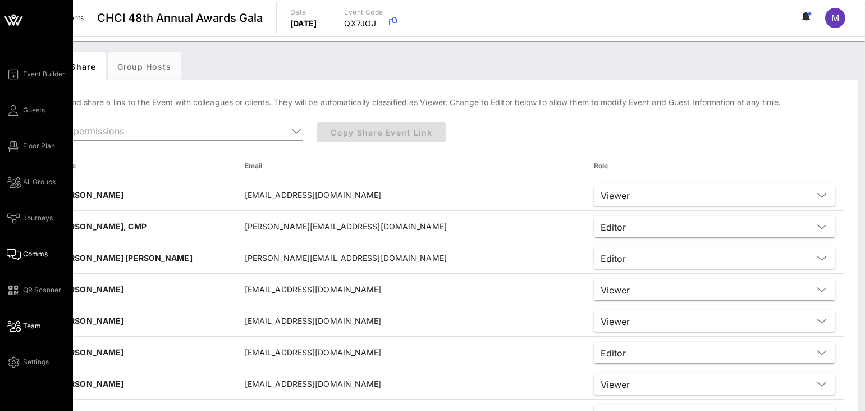
click at [33, 256] on span "Comms" at bounding box center [35, 254] width 25 height 10
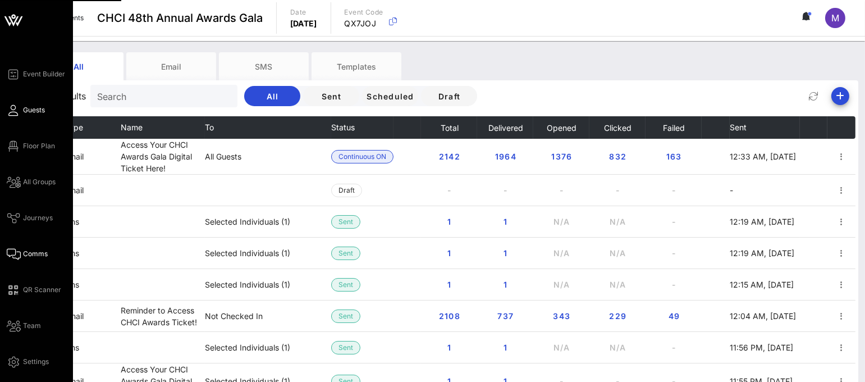
click at [19, 111] on link "Guests" at bounding box center [26, 109] width 38 height 13
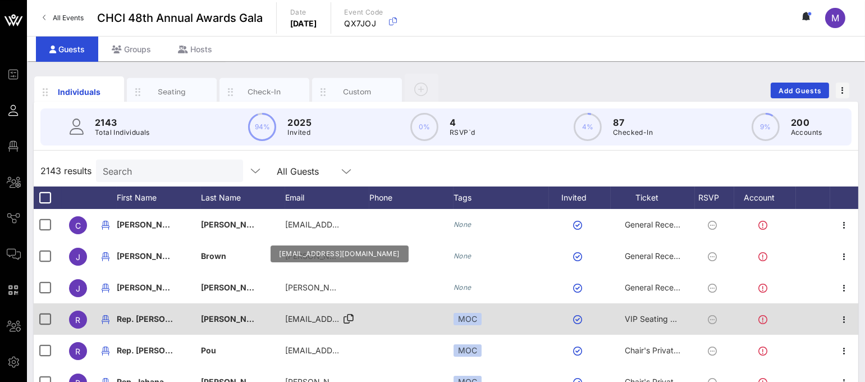
click at [308, 315] on span "[EMAIL_ADDRESS][DOMAIN_NAME]" at bounding box center [352, 319] width 135 height 10
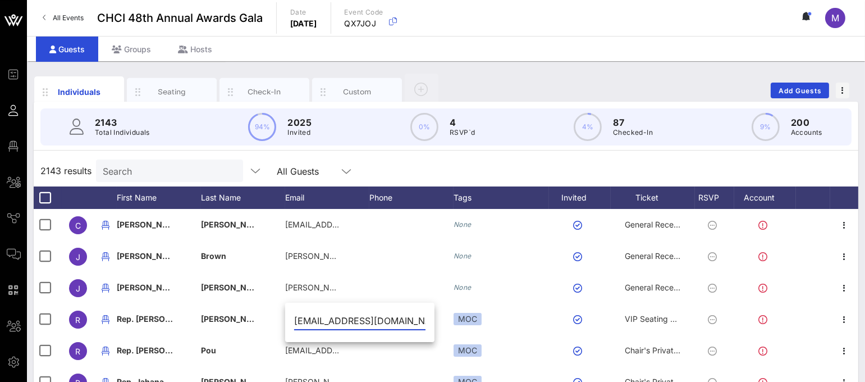
click at [432, 158] on div "2143 results Search All Guests" at bounding box center [446, 170] width 825 height 31
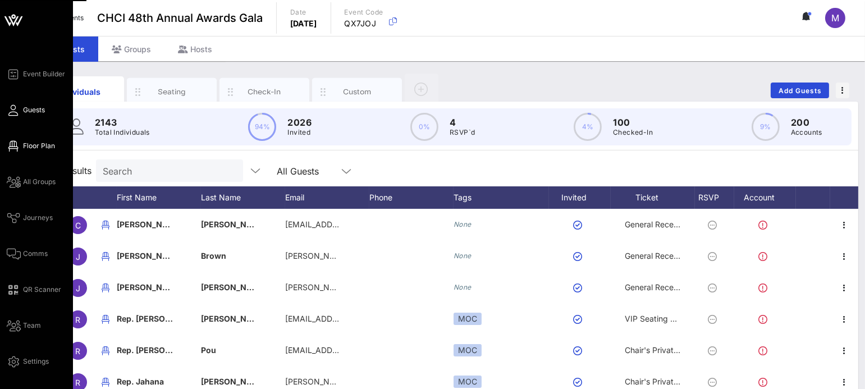
click at [17, 145] on icon at bounding box center [14, 146] width 14 height 2
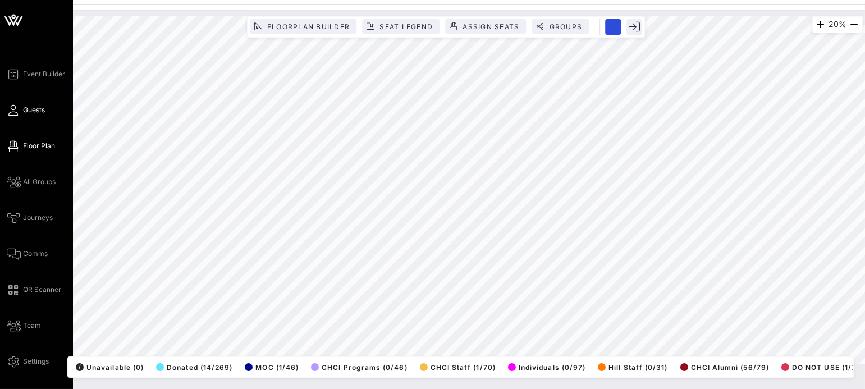
click at [31, 111] on span "Guests" at bounding box center [34, 110] width 22 height 10
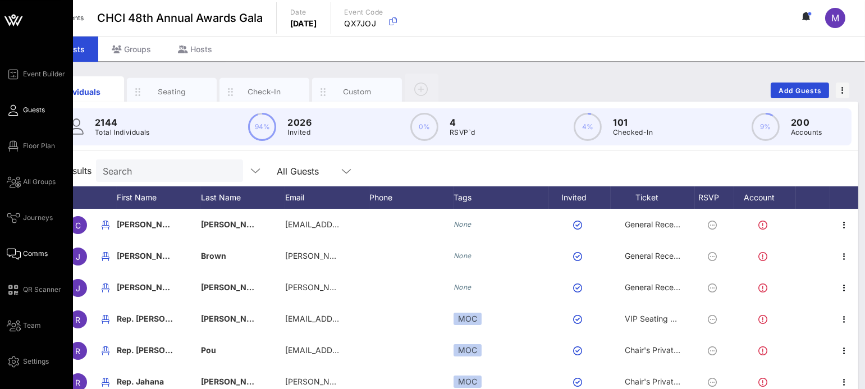
click at [21, 251] on link "Comms" at bounding box center [27, 253] width 41 height 13
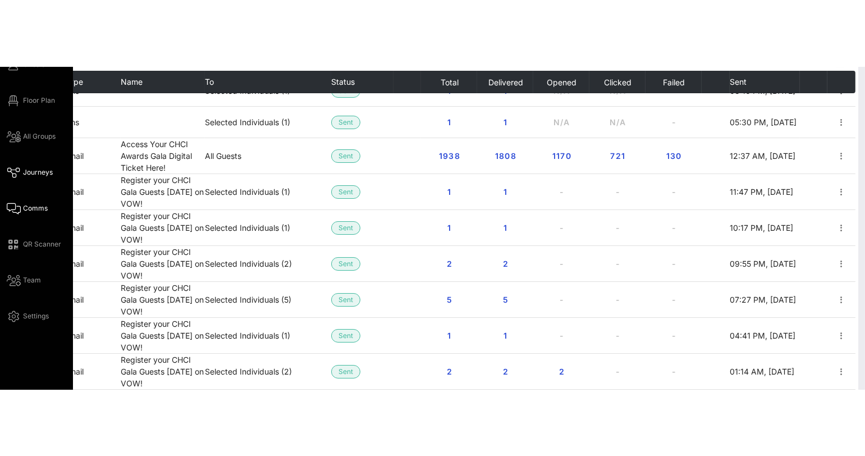
scroll to position [113, 0]
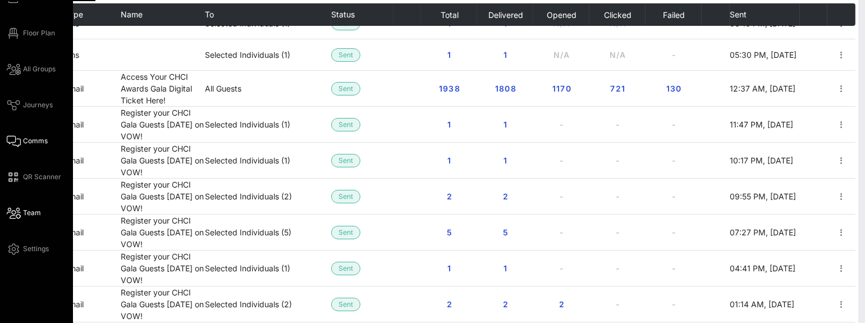
click at [24, 212] on span "Team" at bounding box center [32, 213] width 18 height 10
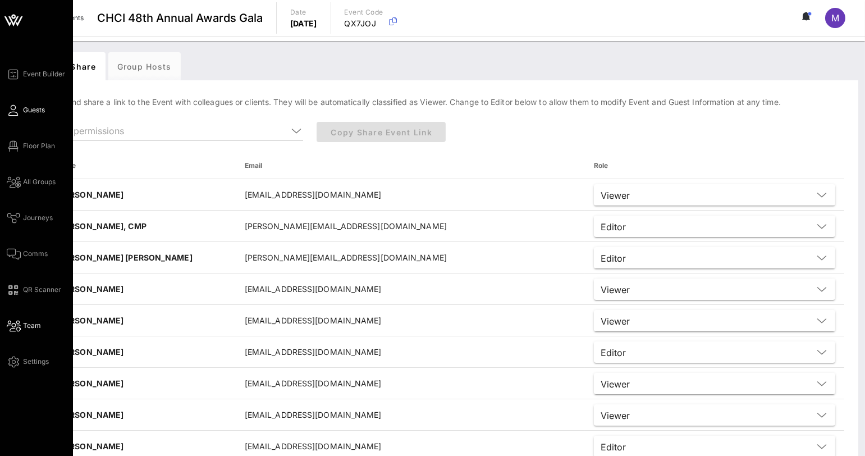
click at [11, 110] on icon at bounding box center [14, 111] width 14 height 2
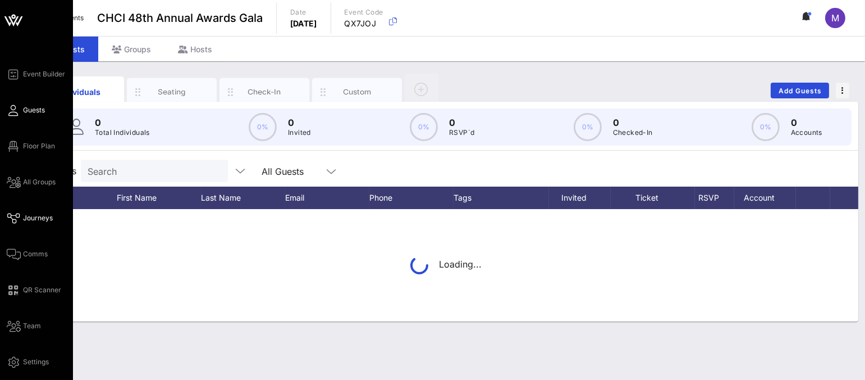
click at [16, 219] on icon at bounding box center [14, 218] width 14 height 2
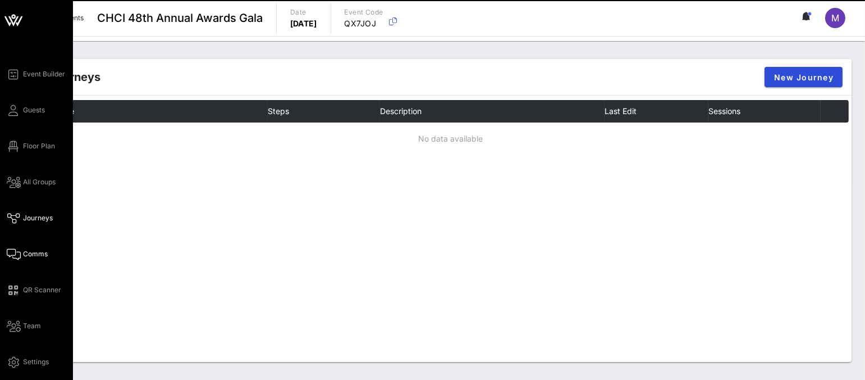
click at [21, 259] on link "Comms" at bounding box center [27, 253] width 41 height 13
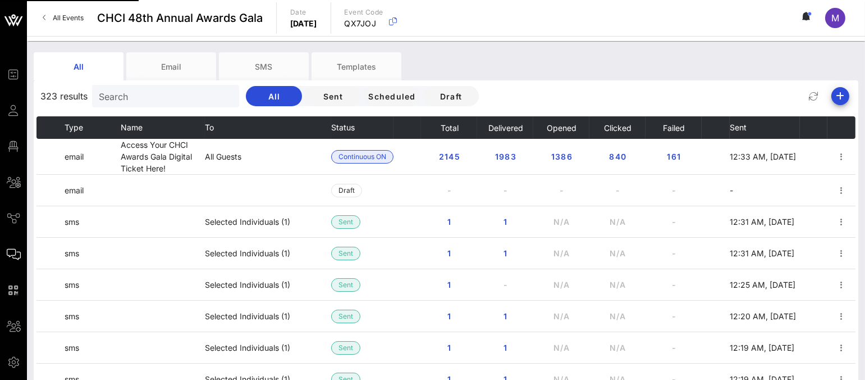
click at [94, 39] on div at bounding box center [446, 38] width 839 height 5
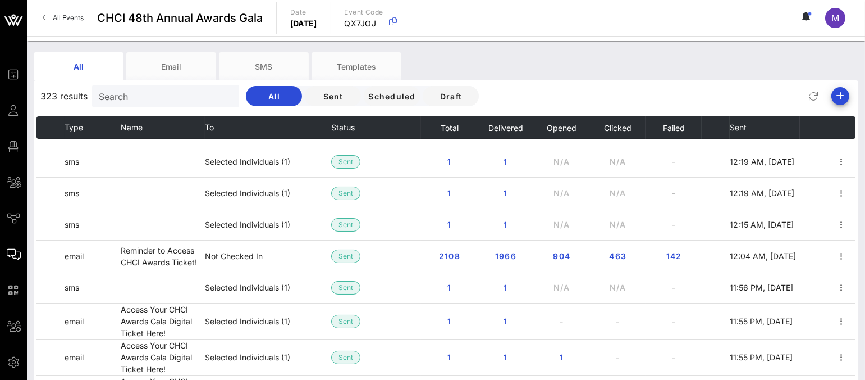
scroll to position [185, 0]
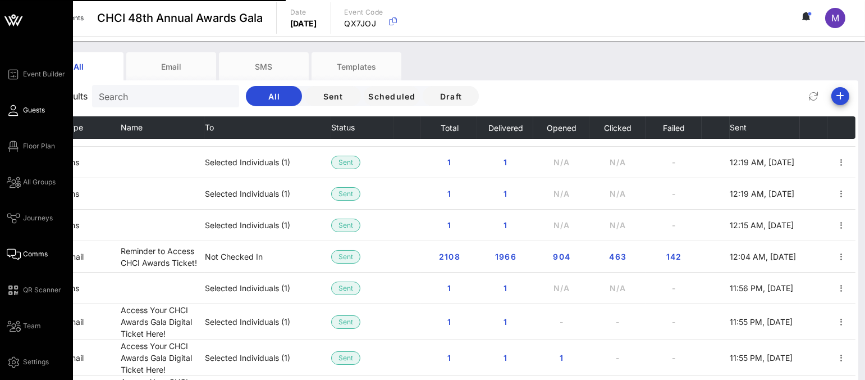
click at [16, 111] on icon at bounding box center [14, 111] width 14 height 2
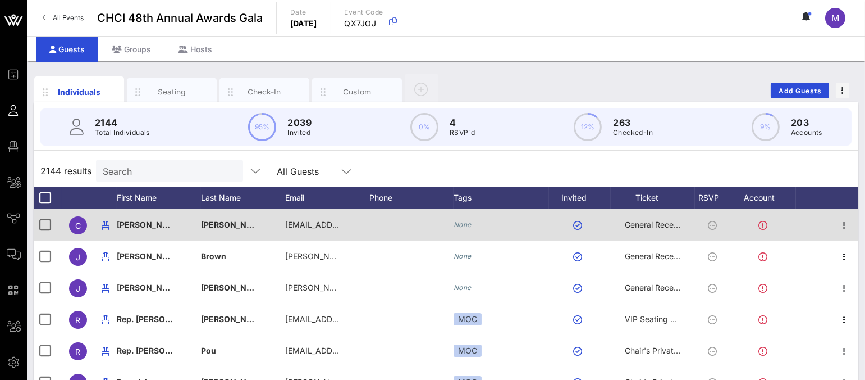
click at [392, 226] on div at bounding box center [412, 224] width 84 height 31
click at [380, 216] on div at bounding box center [412, 224] width 84 height 31
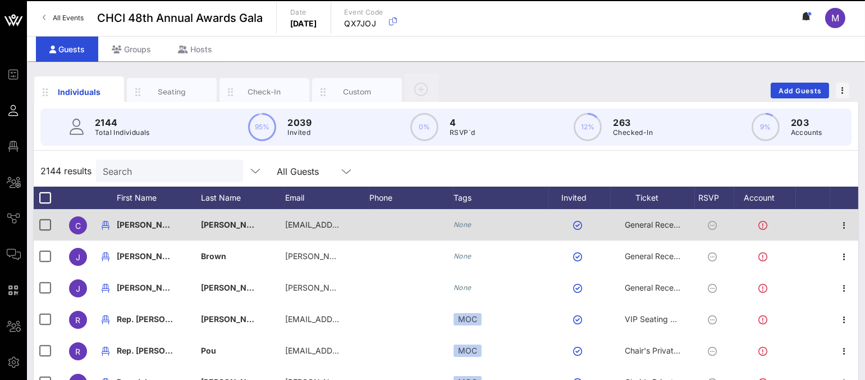
click at [380, 216] on div at bounding box center [412, 224] width 84 height 31
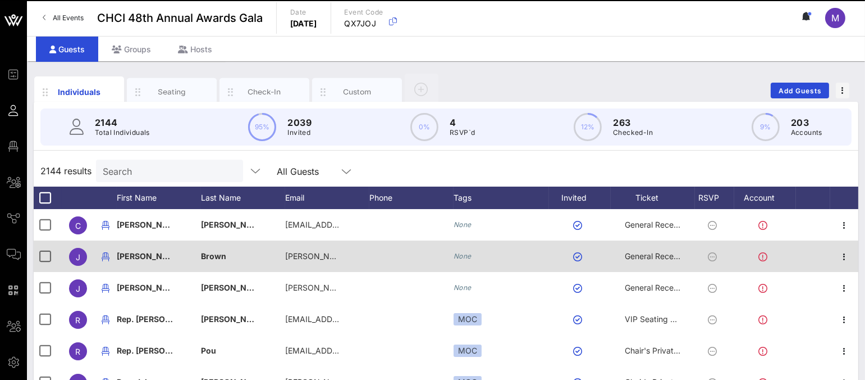
click at [456, 254] on icon "None" at bounding box center [463, 256] width 18 height 8
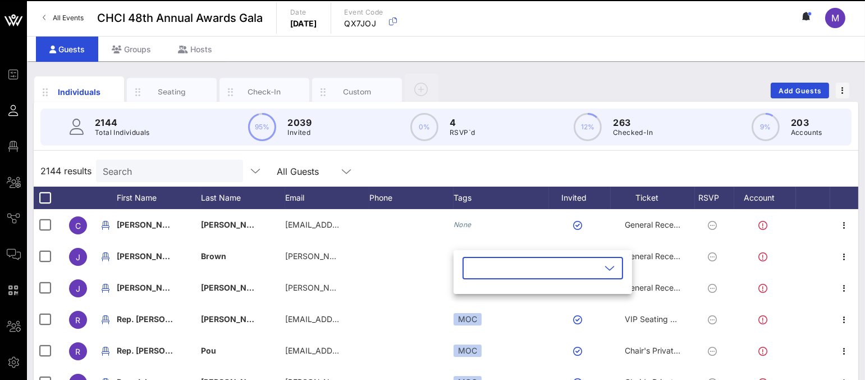
click at [486, 268] on input "text" at bounding box center [535, 268] width 131 height 18
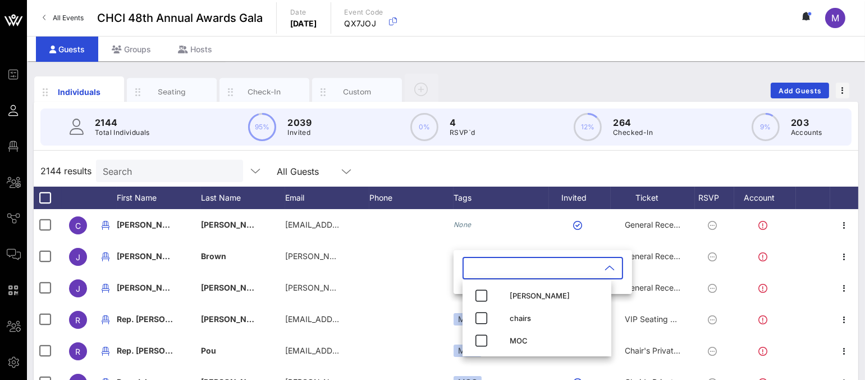
click at [511, 158] on div "2144 results Search All Guests" at bounding box center [446, 170] width 825 height 31
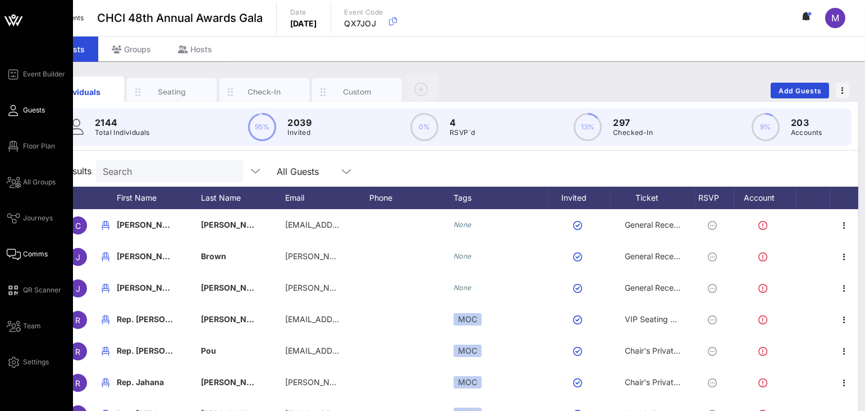
click at [13, 248] on link "Comms" at bounding box center [27, 253] width 41 height 13
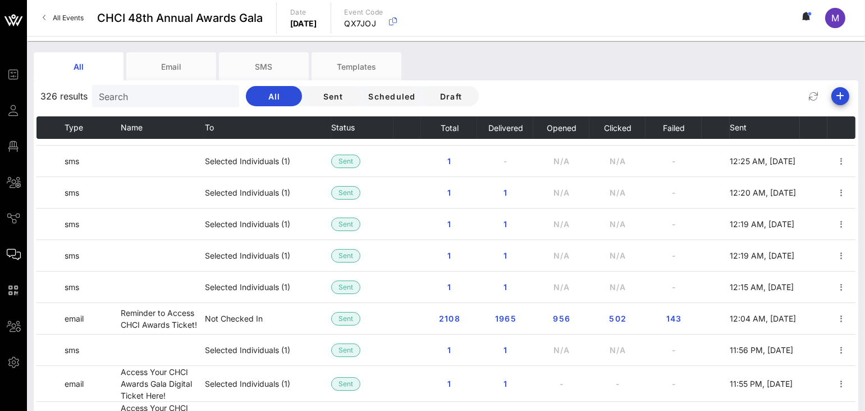
scroll to position [226, 0]
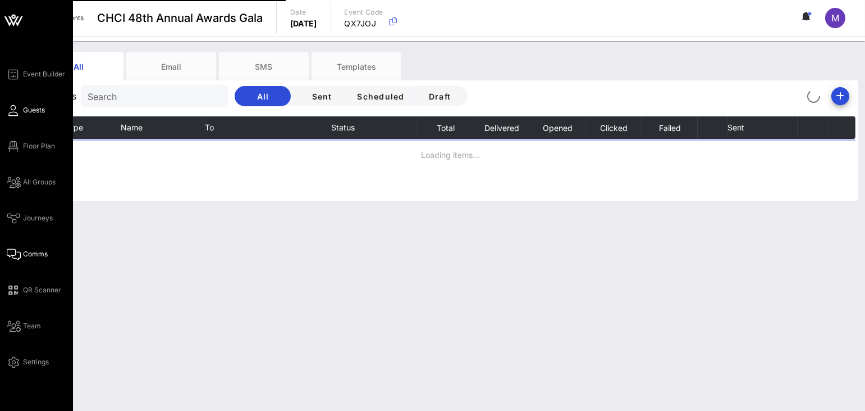
click at [35, 112] on span "Guests" at bounding box center [34, 110] width 22 height 10
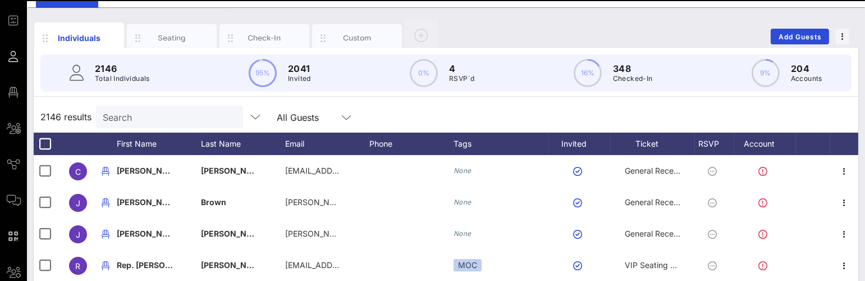
scroll to position [54, 0]
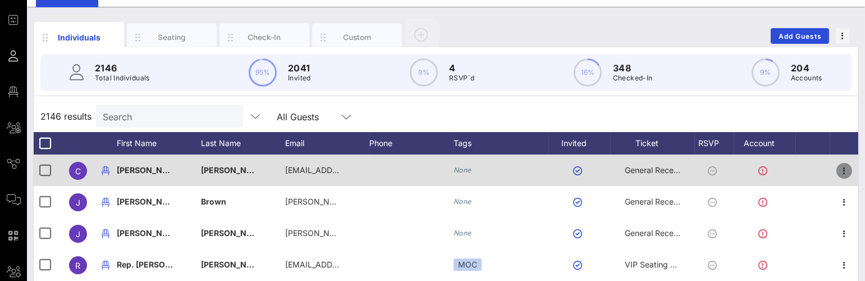
click at [838, 166] on icon "button" at bounding box center [844, 170] width 13 height 13
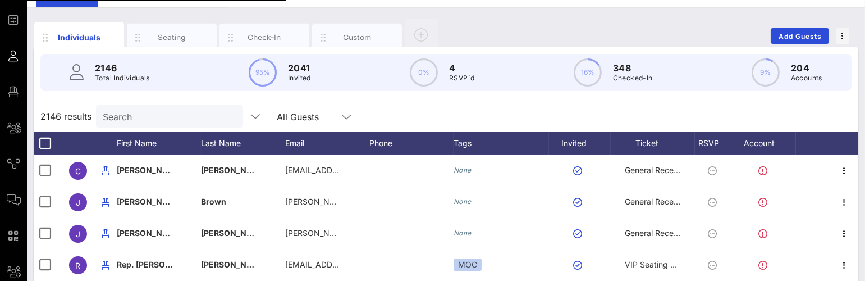
click at [806, 173] on div "Edit" at bounding box center [813, 172] width 66 height 9
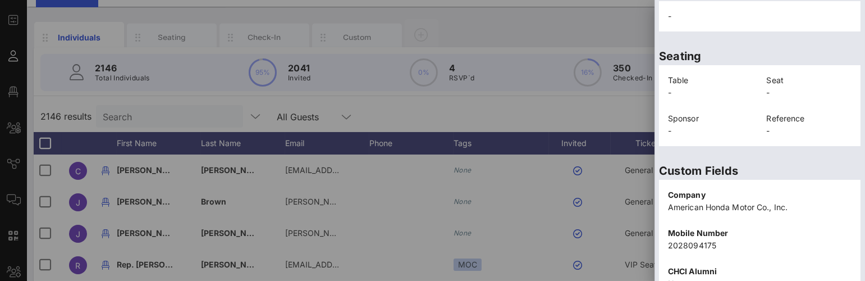
scroll to position [389, 0]
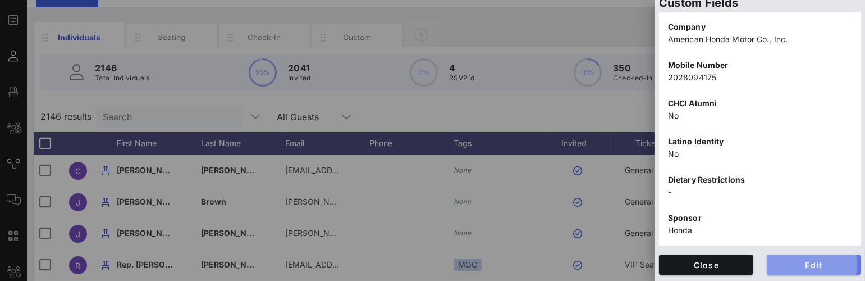
click at [801, 221] on span "Edit" at bounding box center [814, 265] width 76 height 10
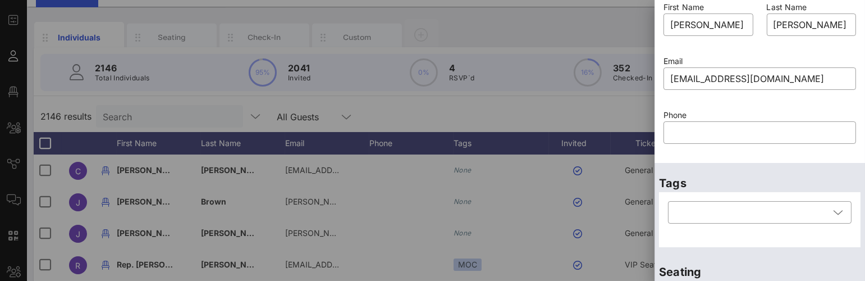
scroll to position [11, 0]
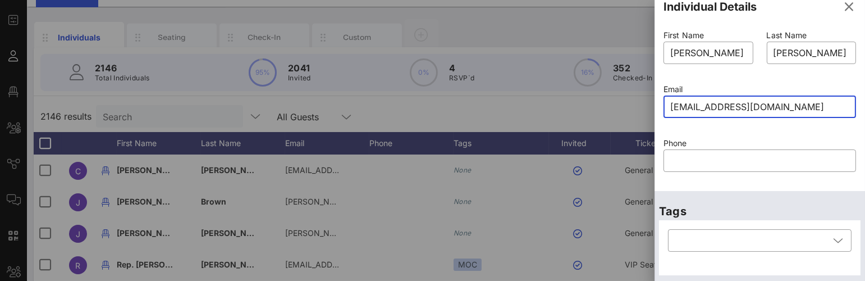
click at [801, 104] on input "[EMAIL_ADDRESS][DOMAIN_NAME]" at bounding box center [760, 107] width 179 height 18
type input "[EMAIL_ADDRESS][DOMAIN_NAME]"
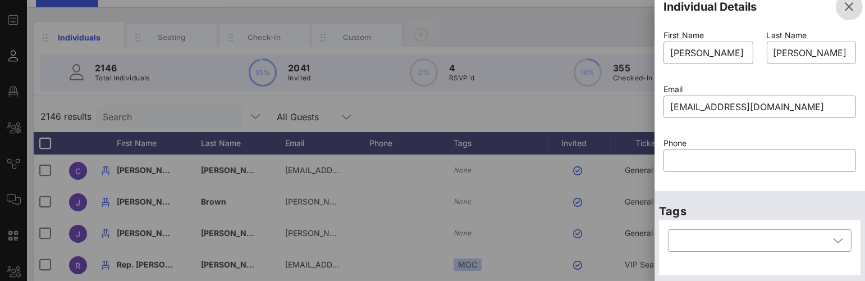
click at [843, 7] on icon "button" at bounding box center [849, 6] width 13 height 13
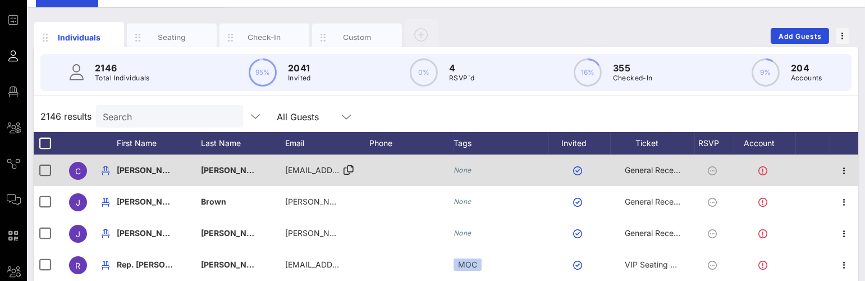
click at [316, 166] on span "[EMAIL_ADDRESS][DOMAIN_NAME]" at bounding box center [352, 170] width 135 height 10
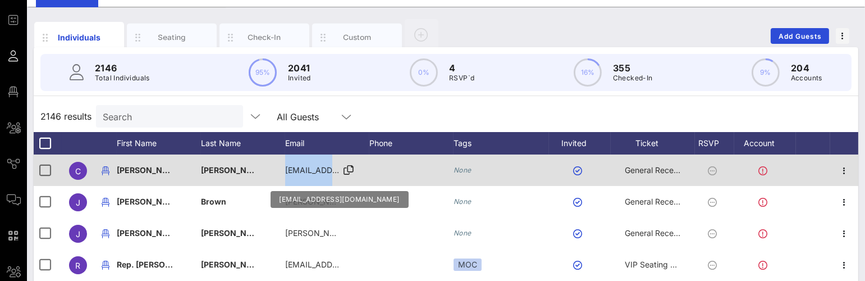
click at [313, 173] on span "[EMAIL_ADDRESS][DOMAIN_NAME]" at bounding box center [352, 170] width 135 height 10
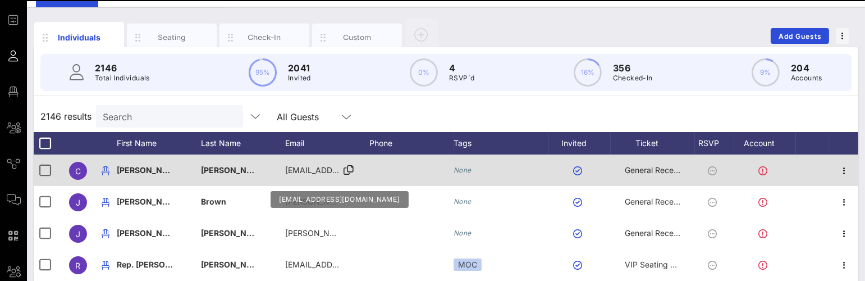
scroll to position [0, 0]
click at [313, 173] on div "Event Builder Guests Floor Plan All Groups Journeys Comms QR Scanner Team Setti…" at bounding box center [432, 224] width 865 height 557
click at [313, 173] on span "[EMAIL_ADDRESS][DOMAIN_NAME]" at bounding box center [352, 170] width 135 height 10
click at [313, 173] on div "Event Builder Guests Floor Plan All Groups Journeys Comms QR Scanner Team Setti…" at bounding box center [432, 224] width 865 height 557
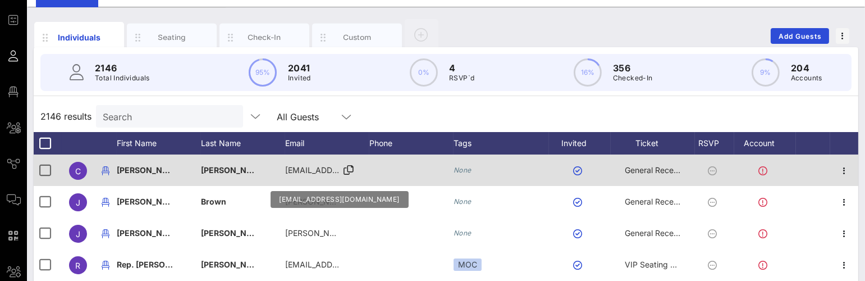
click at [313, 173] on span "[EMAIL_ADDRESS][DOMAIN_NAME]" at bounding box center [352, 170] width 135 height 10
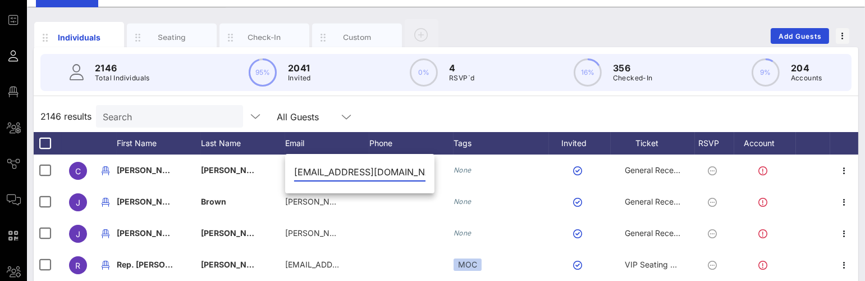
click at [309, 168] on input "[EMAIL_ADDRESS][DOMAIN_NAME]" at bounding box center [359, 172] width 131 height 18
type input "[EMAIL_ADDRESS][DOMAIN_NAME]"
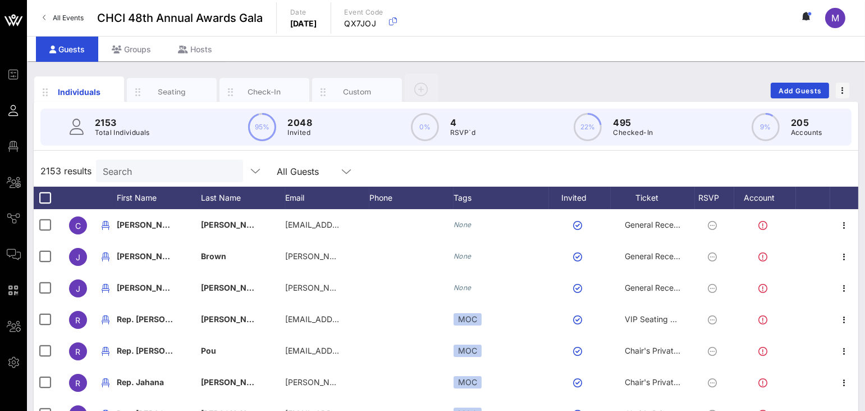
click at [130, 67] on div "Individuals Seating Check-In Custom Add Guests 2153 Total Individuals 95% 2048 …" at bounding box center [446, 309] width 839 height 496
click at [113, 66] on div "Individuals Seating Check-In Custom Add Guests 2153 Total Individuals 95% 2048 …" at bounding box center [446, 309] width 839 height 496
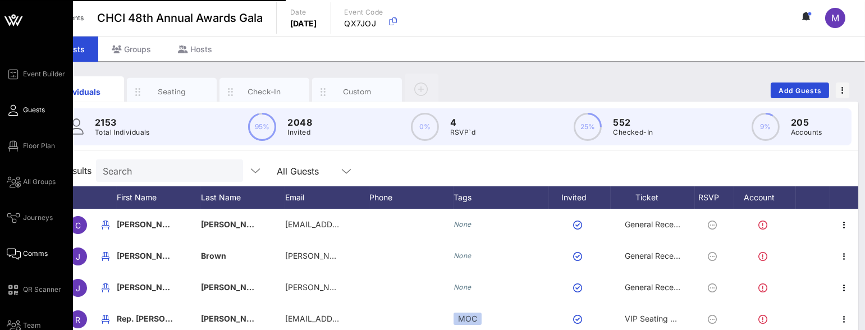
click at [19, 255] on icon at bounding box center [14, 254] width 14 height 2
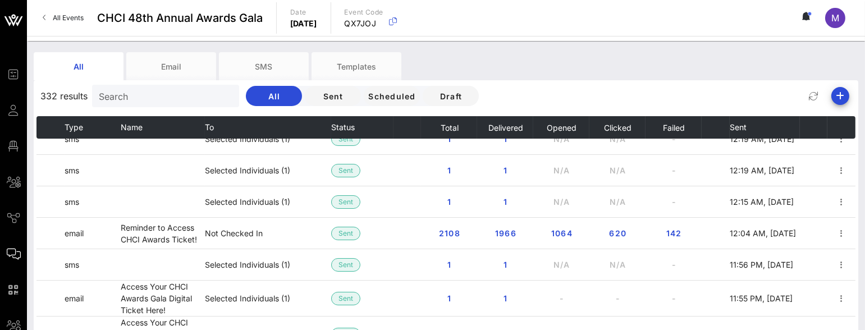
scroll to position [493, 0]
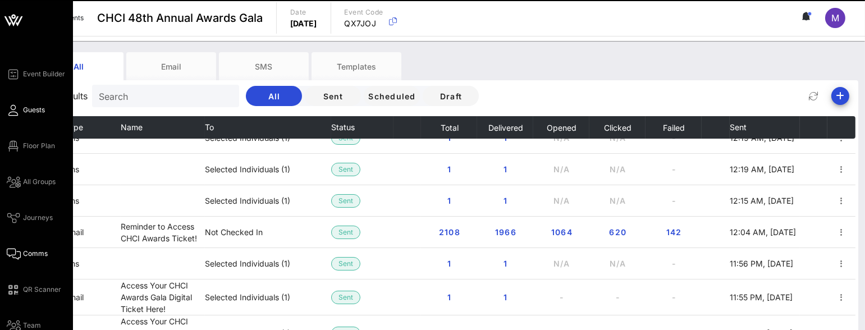
click at [9, 111] on icon at bounding box center [14, 111] width 14 height 2
